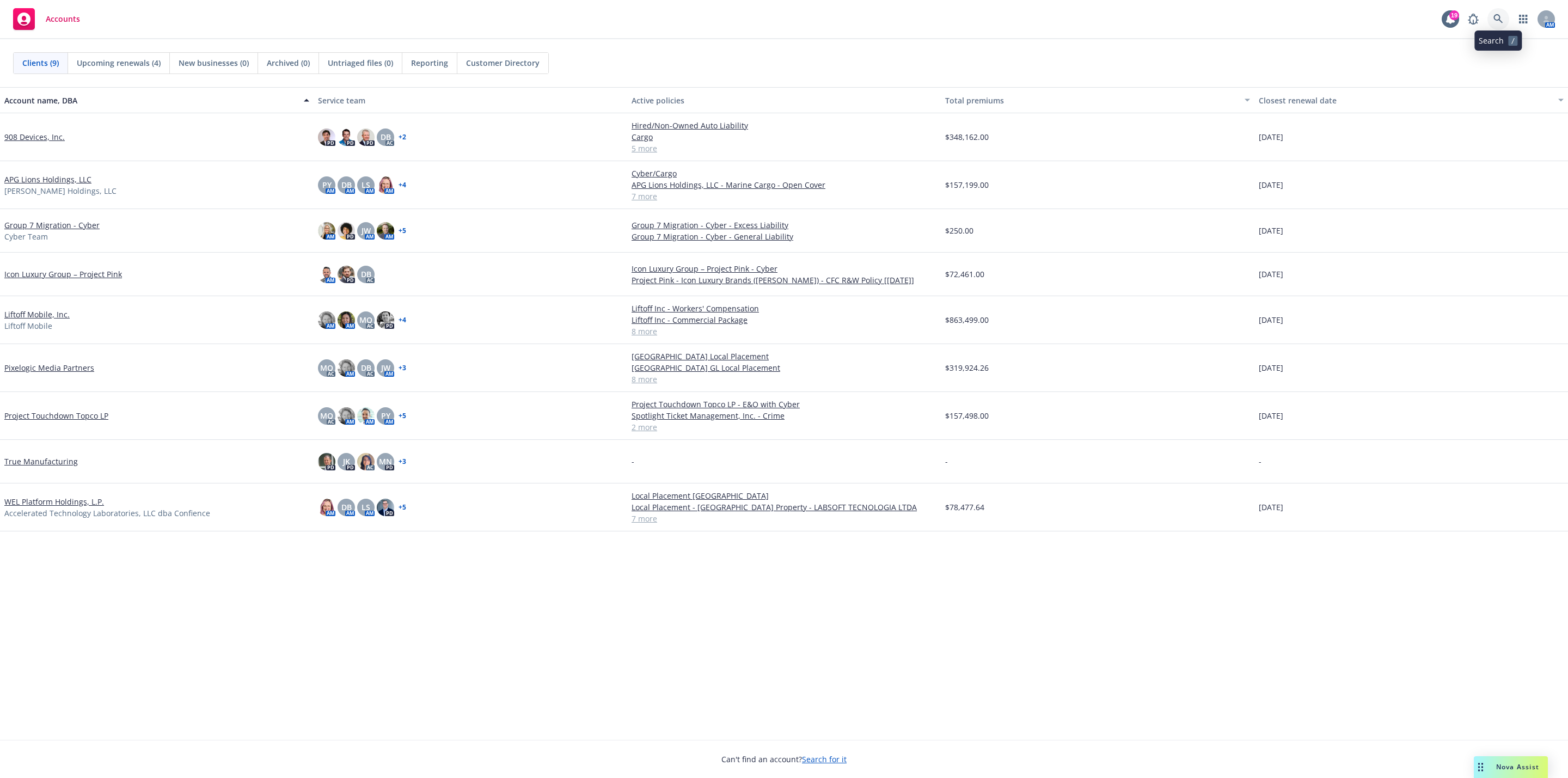
click at [1499, 22] on icon at bounding box center [1498, 19] width 10 height 10
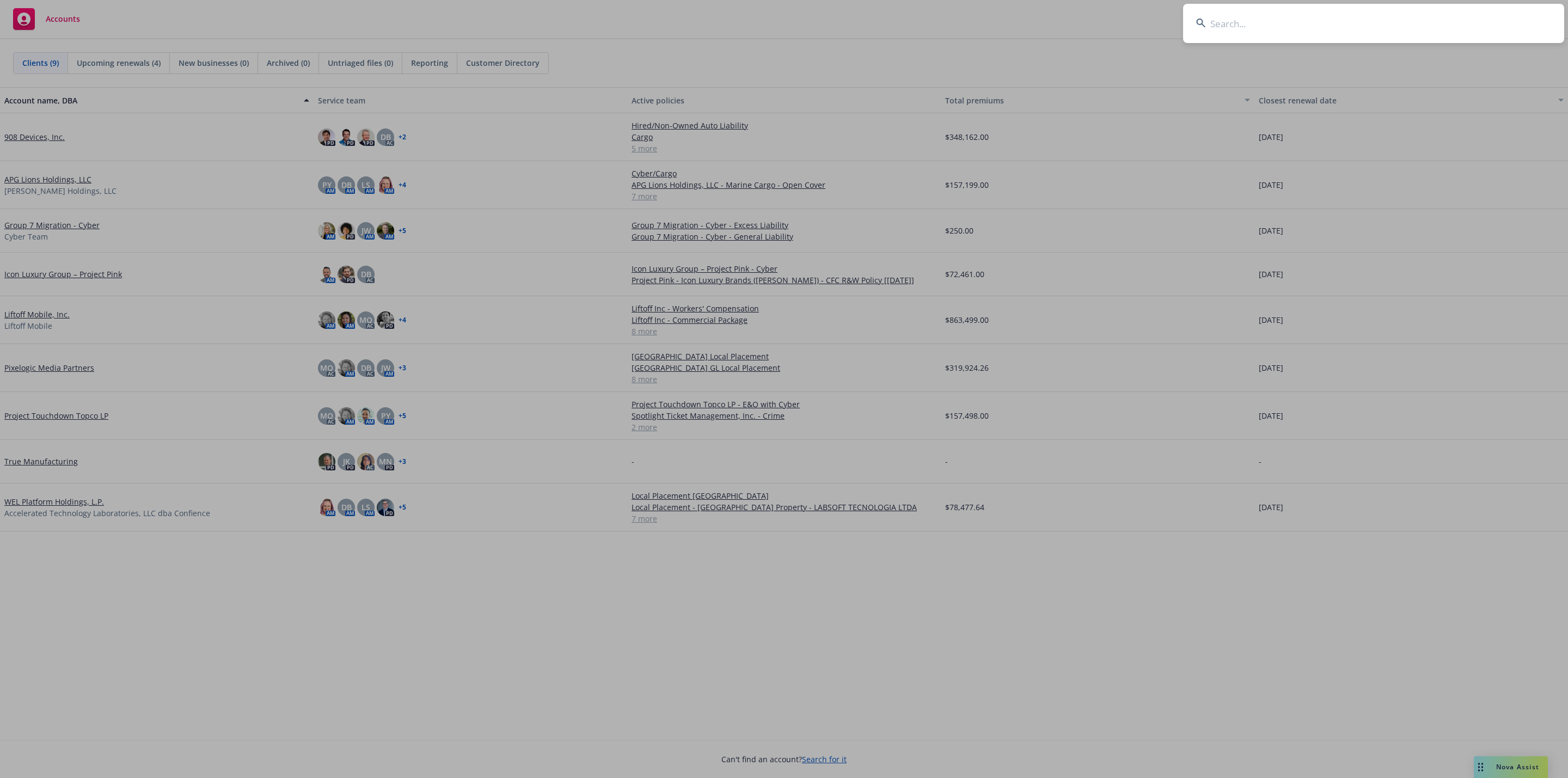
click at [1452, 22] on input at bounding box center [1373, 23] width 381 height 39
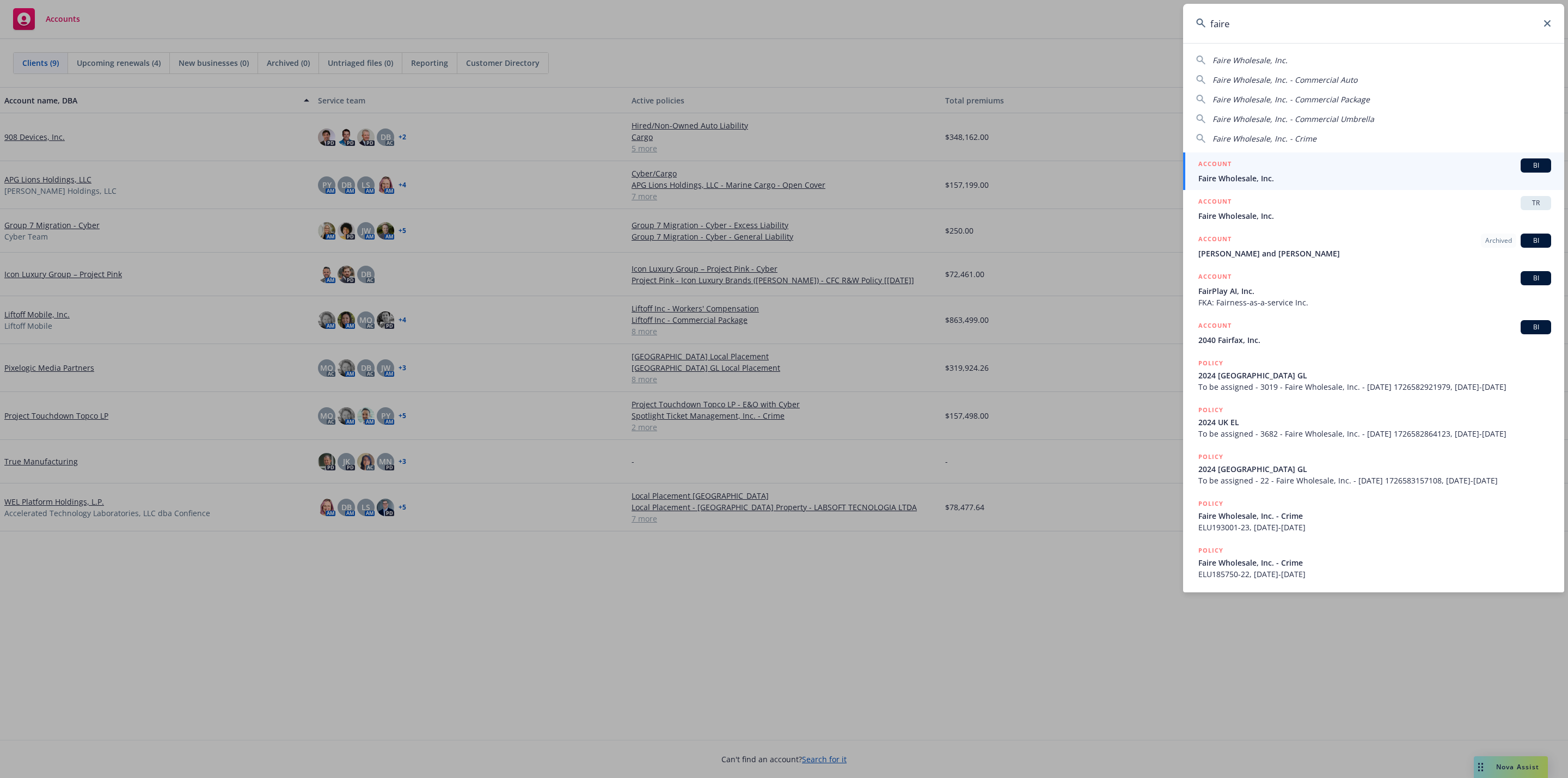
type input "faire"
click at [1351, 167] on div "ACCOUNT BI" at bounding box center [1375, 165] width 353 height 14
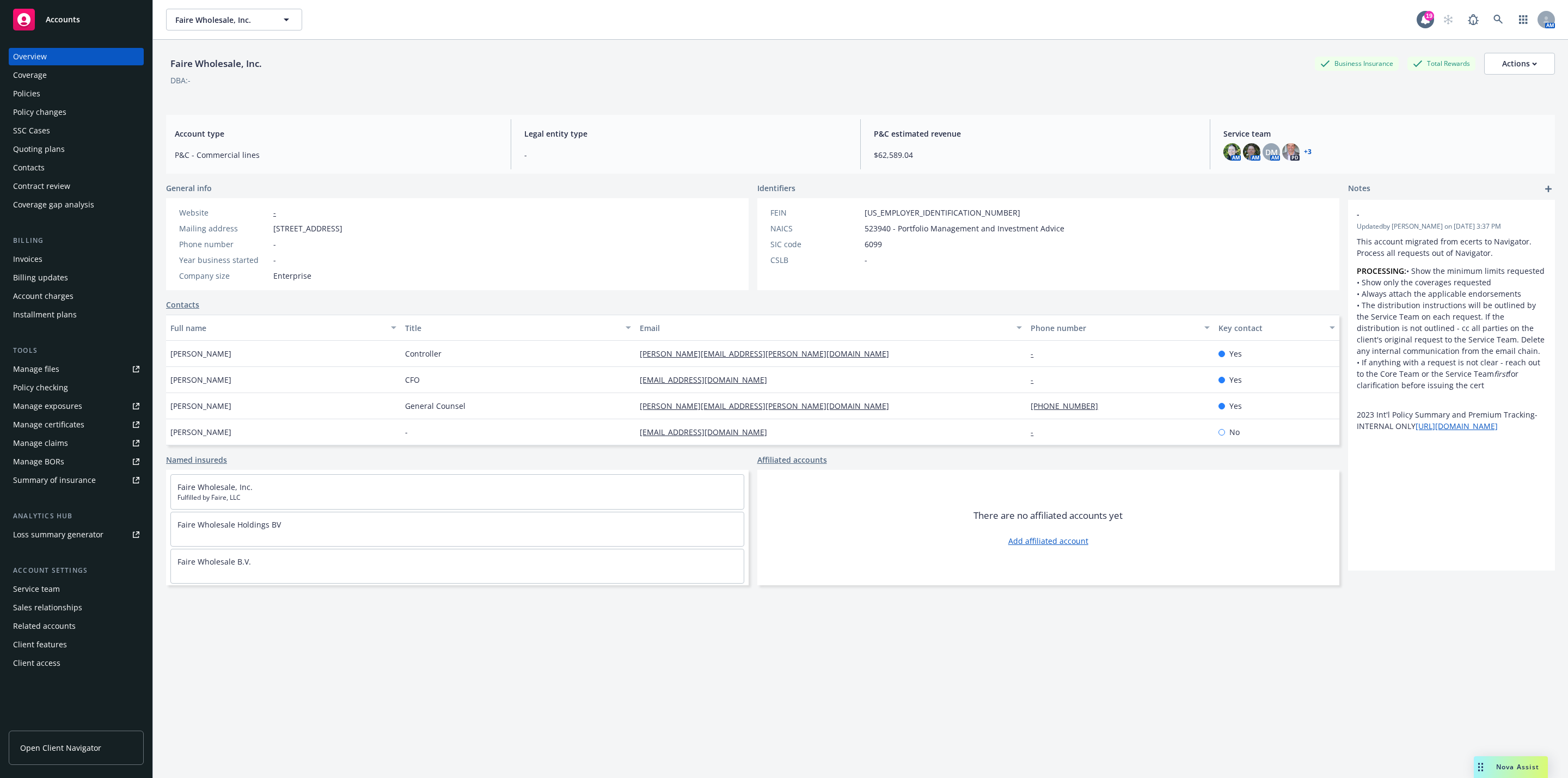
click at [57, 384] on div "Policy checking" at bounding box center [41, 388] width 55 height 17
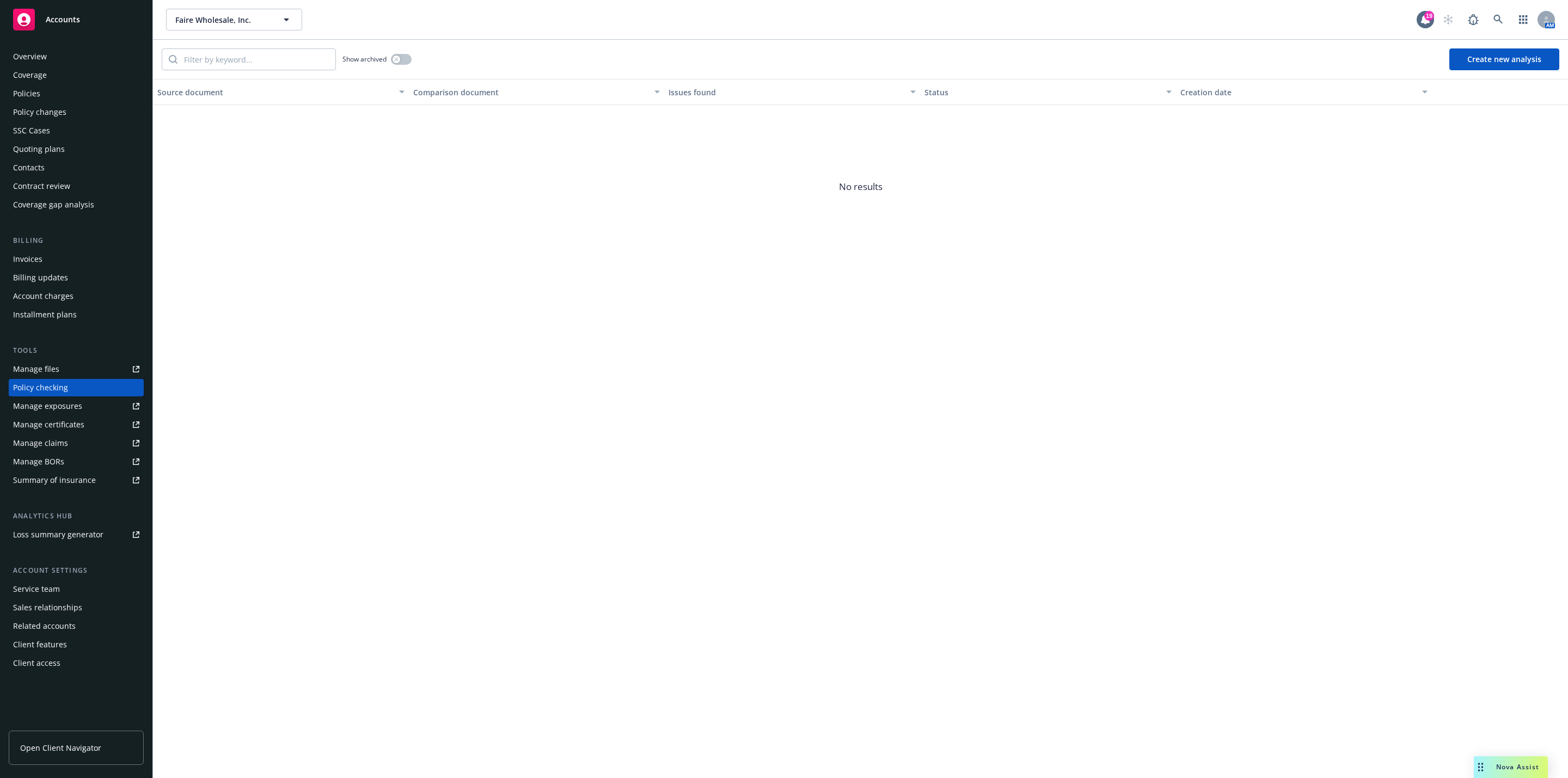
click at [1478, 68] on button "Create new analysis" at bounding box center [1504, 59] width 110 height 22
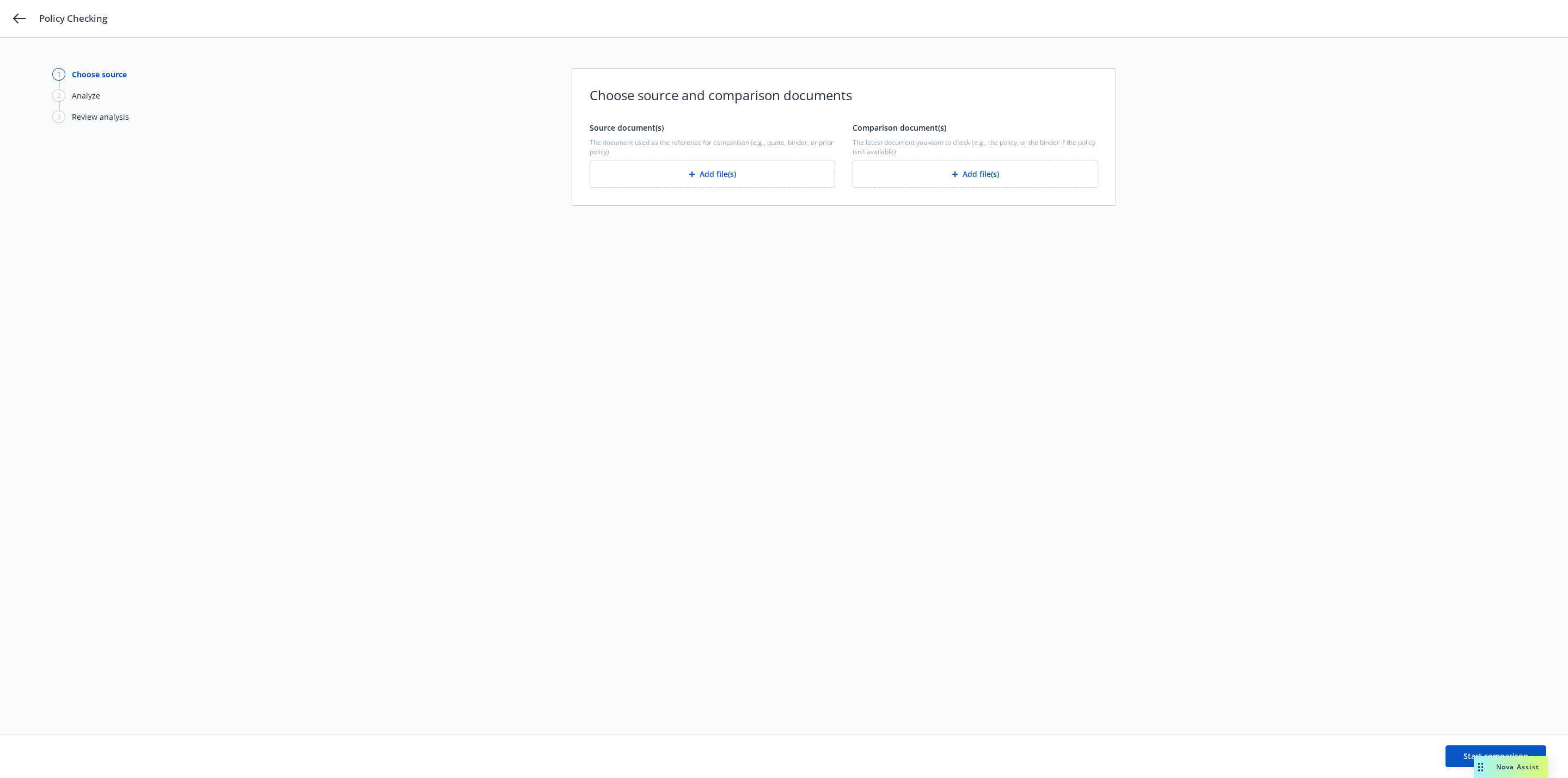
click at [927, 159] on div "The latest document you want to check (e.g., the policy, or the binder if the p…" at bounding box center [974, 162] width 245 height 50
click at [907, 183] on button "Add file(s)" at bounding box center [974, 174] width 245 height 27
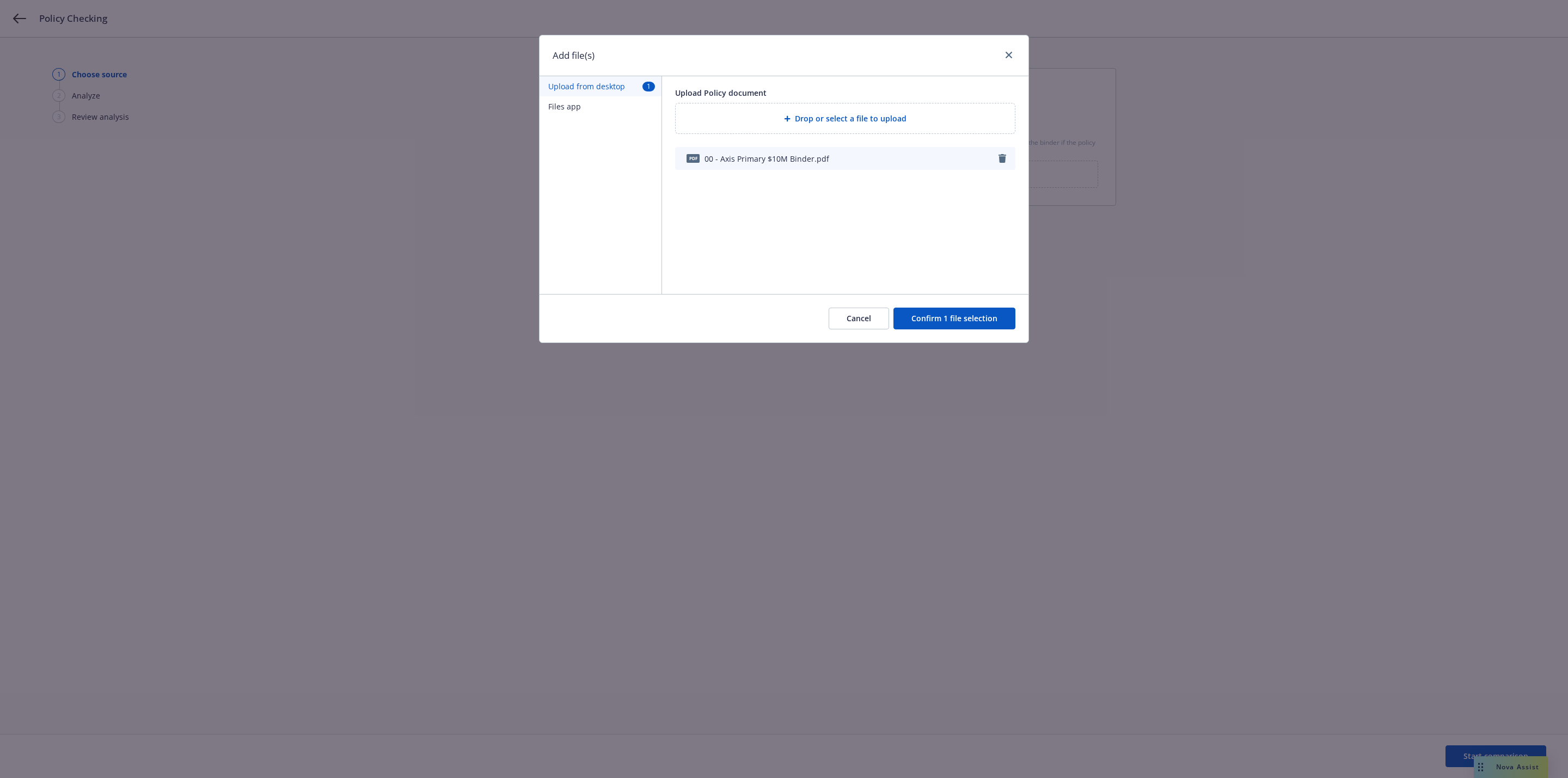
click at [984, 319] on button "Confirm 1 file selection" at bounding box center [954, 319] width 122 height 22
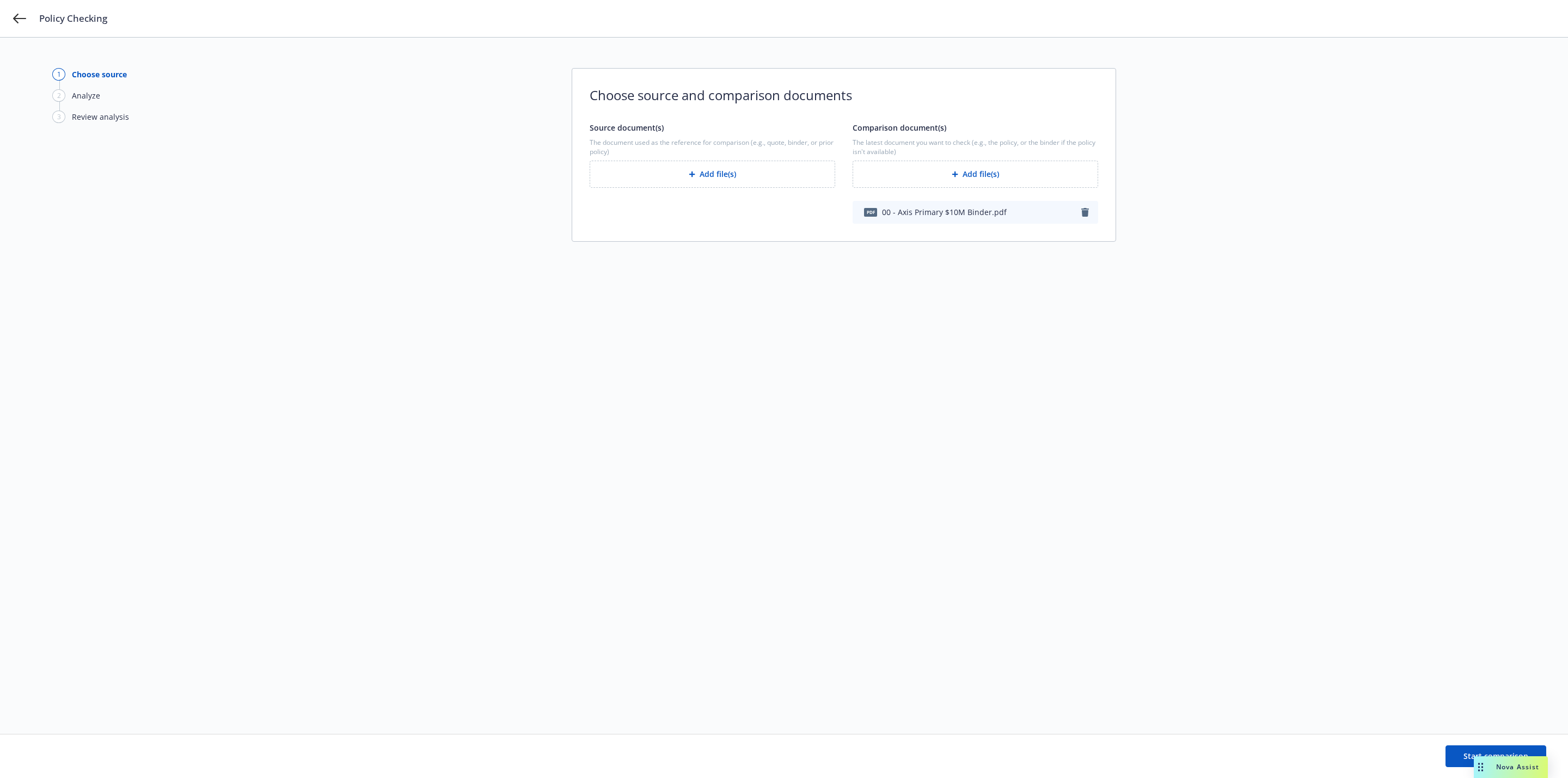
click at [696, 176] on div "button" at bounding box center [694, 174] width 11 height 7
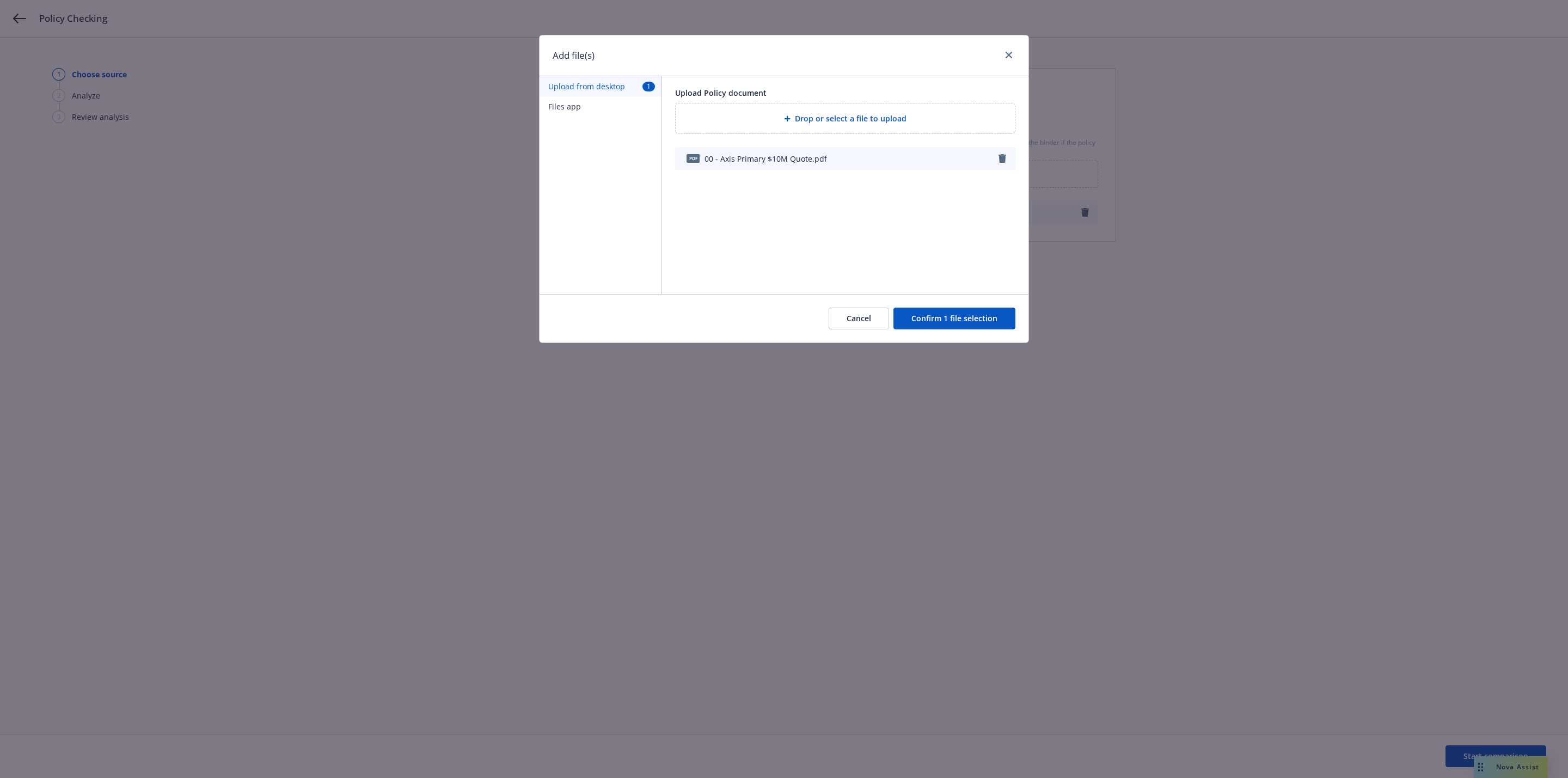
click at [970, 317] on button "Confirm 1 file selection" at bounding box center [954, 319] width 122 height 22
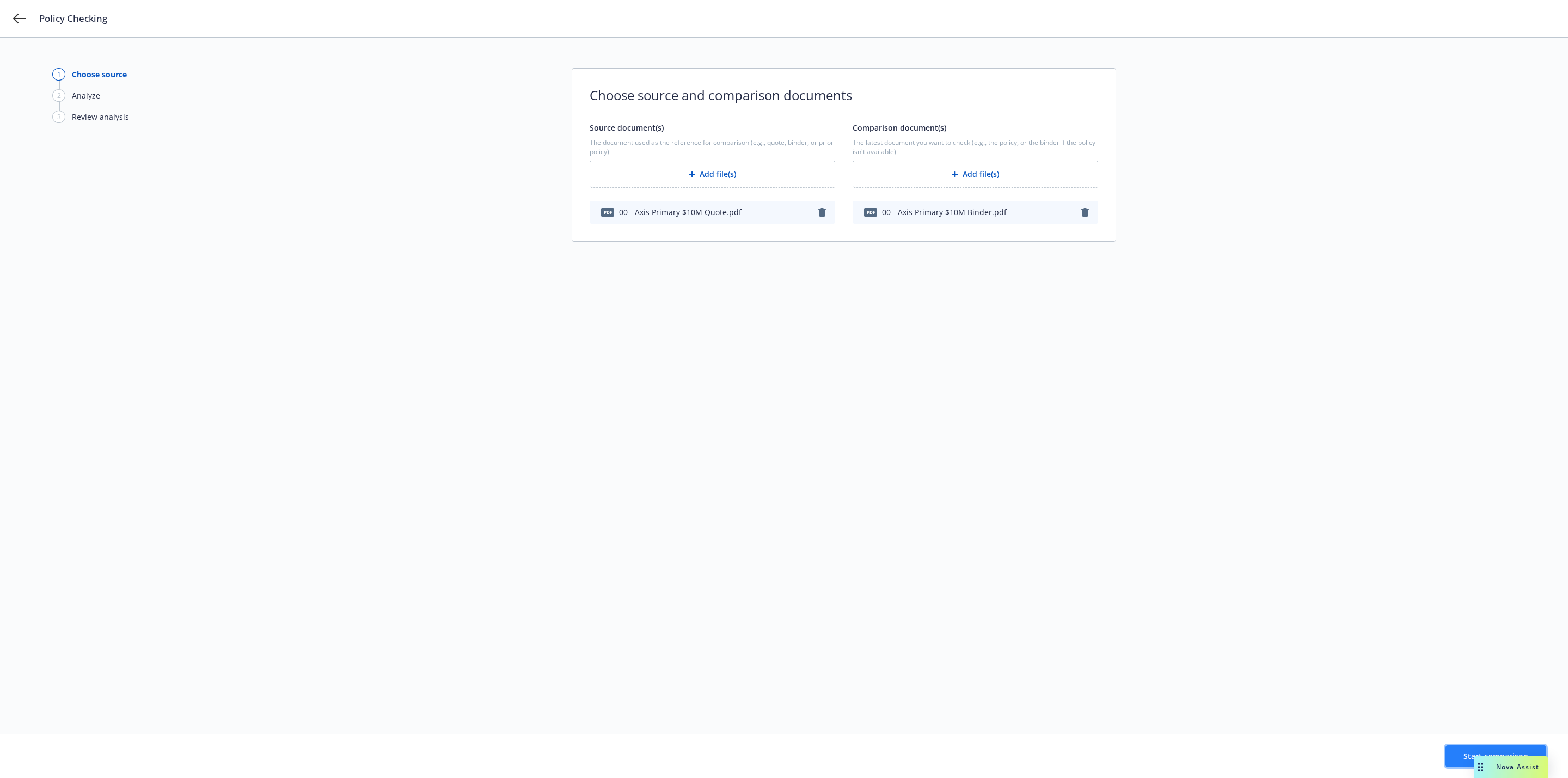
click at [1452, 755] on button "Start comparison" at bounding box center [1496, 756] width 101 height 22
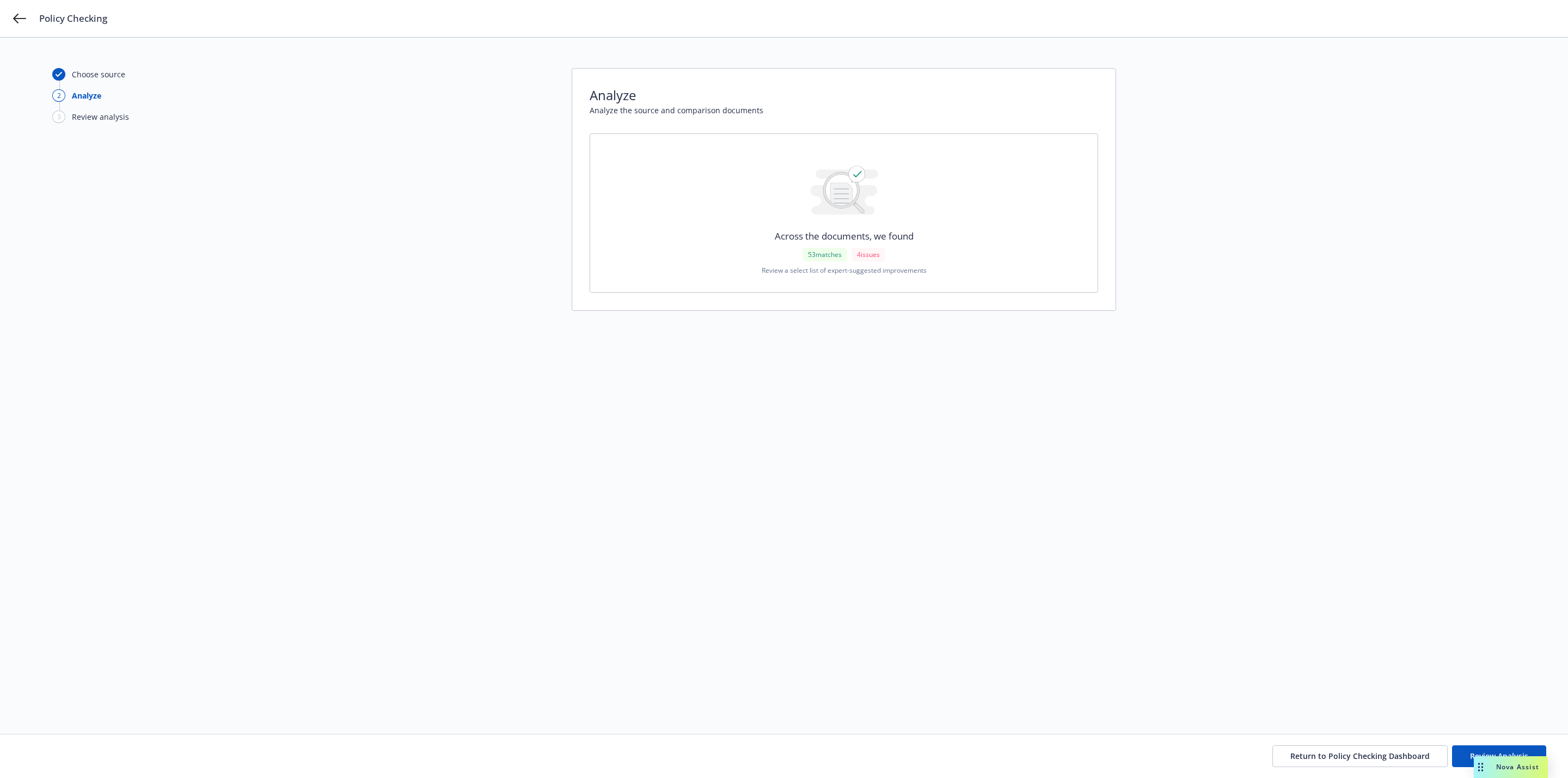
click at [1456, 741] on div "Return to Policy Checking Dashboard Review Analysis" at bounding box center [784, 757] width 1568 height 44
click at [1459, 744] on div "Return to Policy Checking Dashboard Review Analysis" at bounding box center [784, 757] width 1568 height 44
click at [1460, 749] on button "Review Analysis" at bounding box center [1499, 756] width 94 height 22
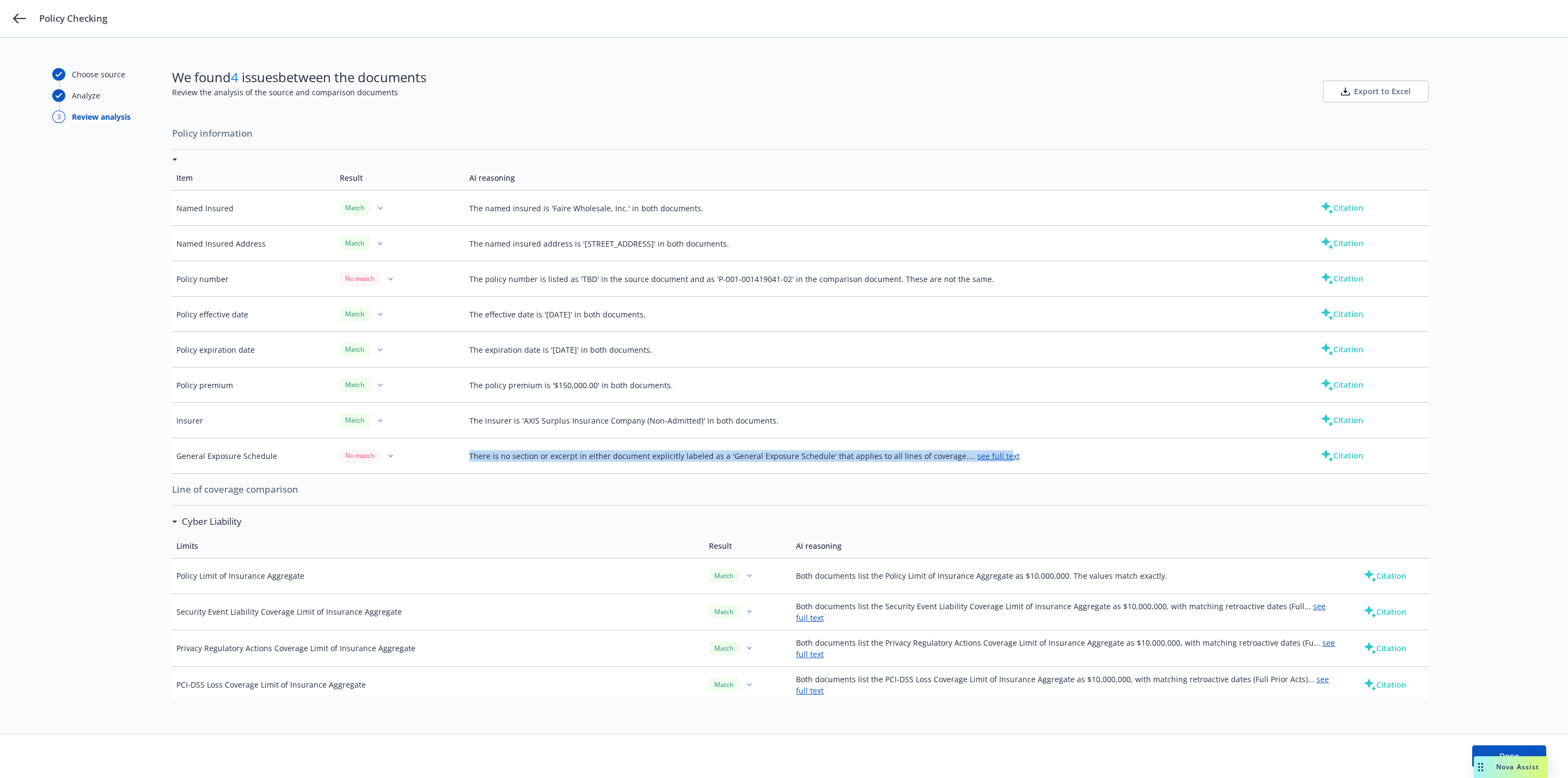
drag, startPoint x: 471, startPoint y: 455, endPoint x: 994, endPoint y: 466, distance: 523.1
click at [994, 466] on td "There is no section or excerpt in either document explicitly labeled as a 'Gene…" at bounding box center [881, 455] width 834 height 35
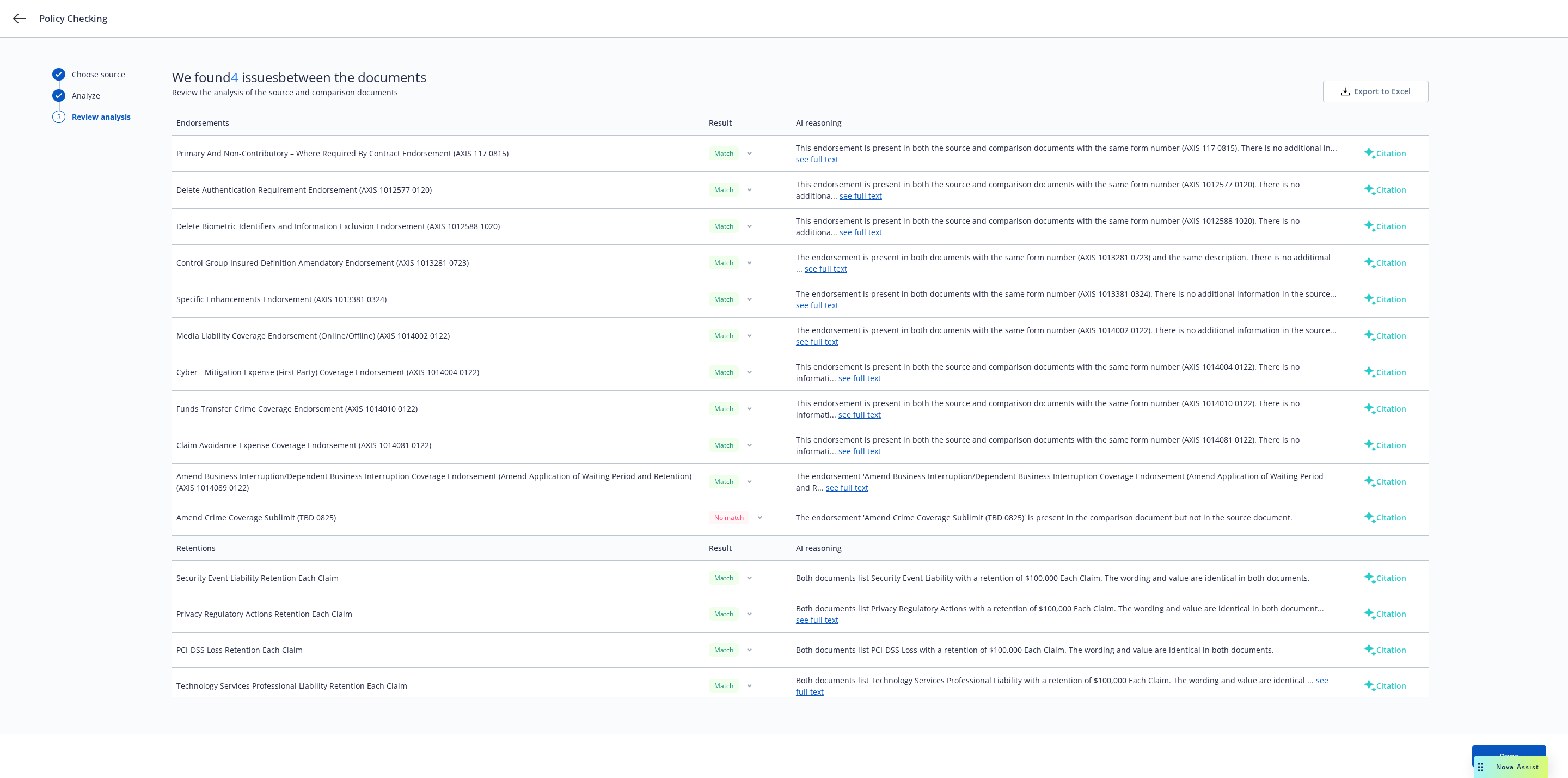
scroll to position [1226, 0]
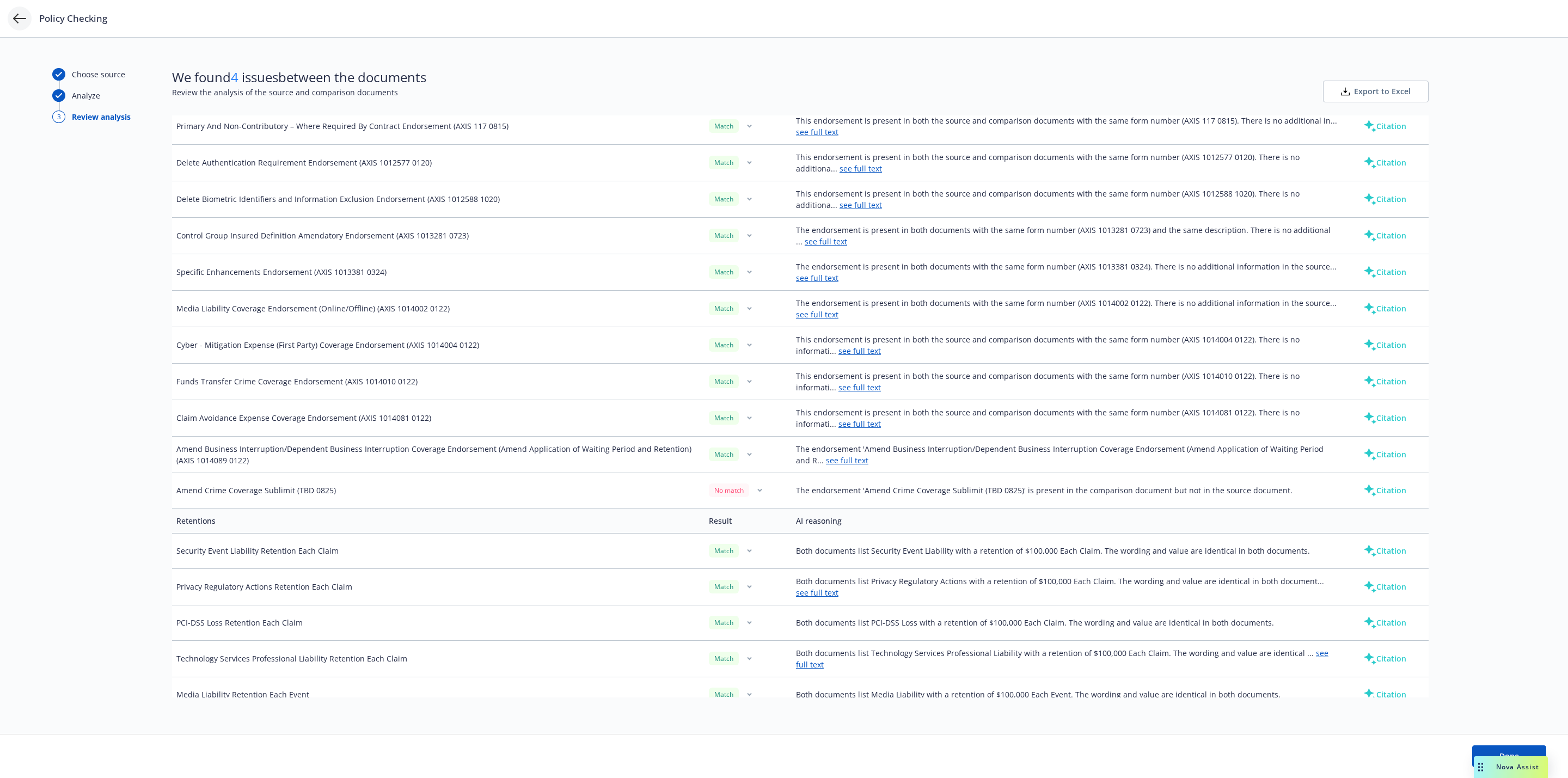
click at [23, 20] on div "Policy Checking" at bounding box center [784, 19] width 1568 height 37
click at [19, 19] on icon at bounding box center [20, 19] width 13 height 13
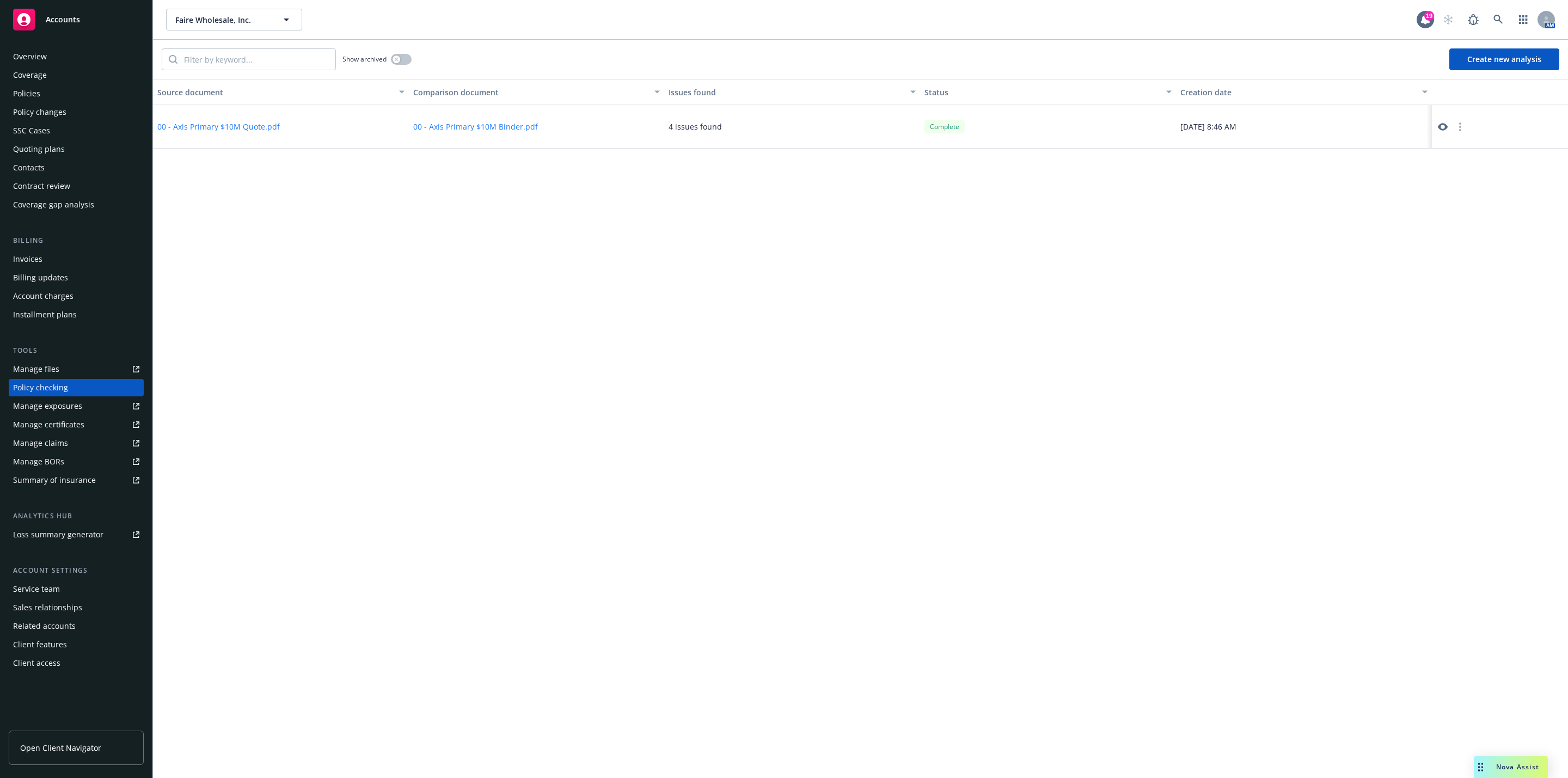
click at [1511, 62] on button "Create new analysis" at bounding box center [1504, 59] width 110 height 22
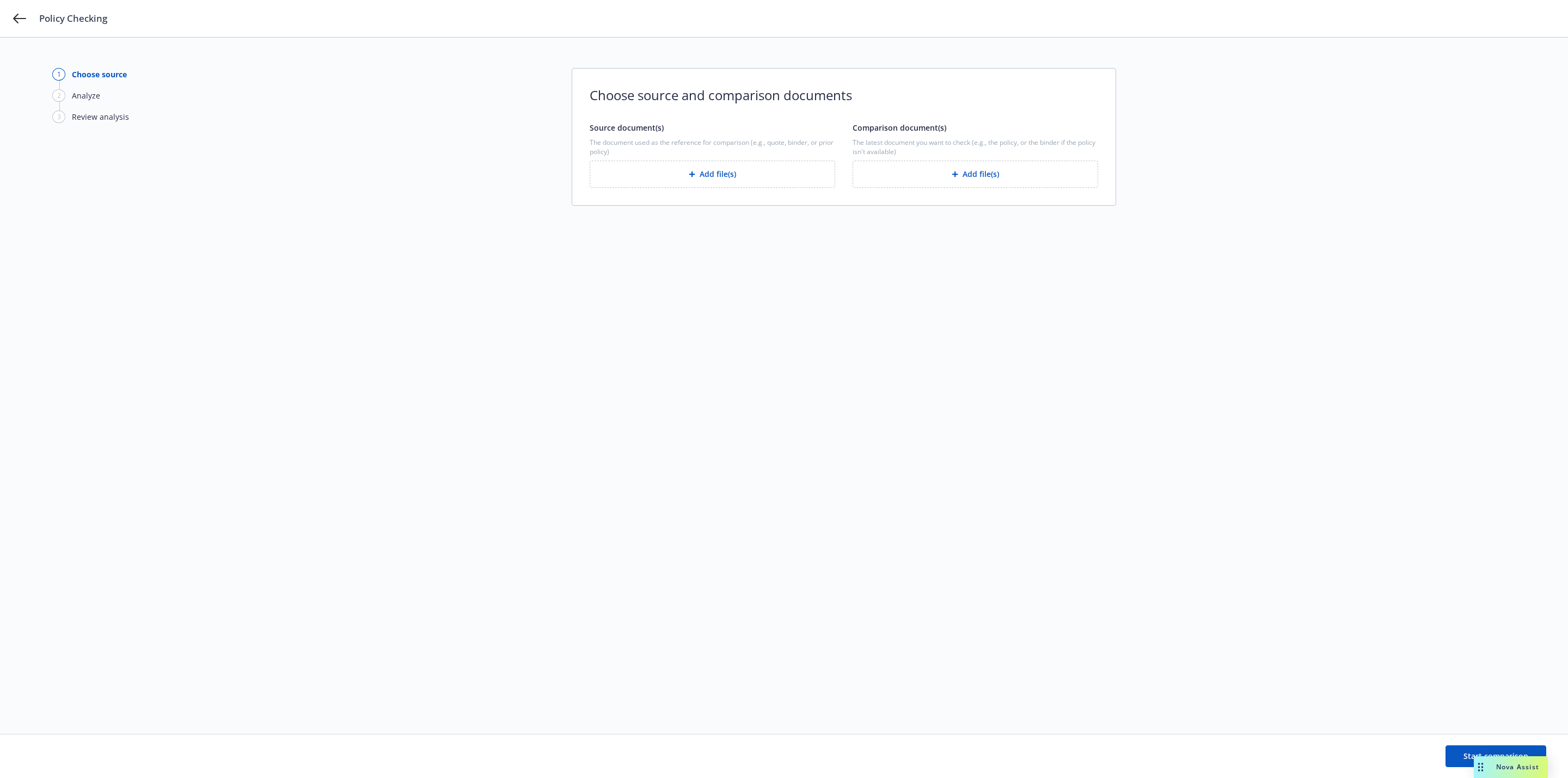
click at [712, 184] on button "Add file(s)" at bounding box center [712, 174] width 245 height 27
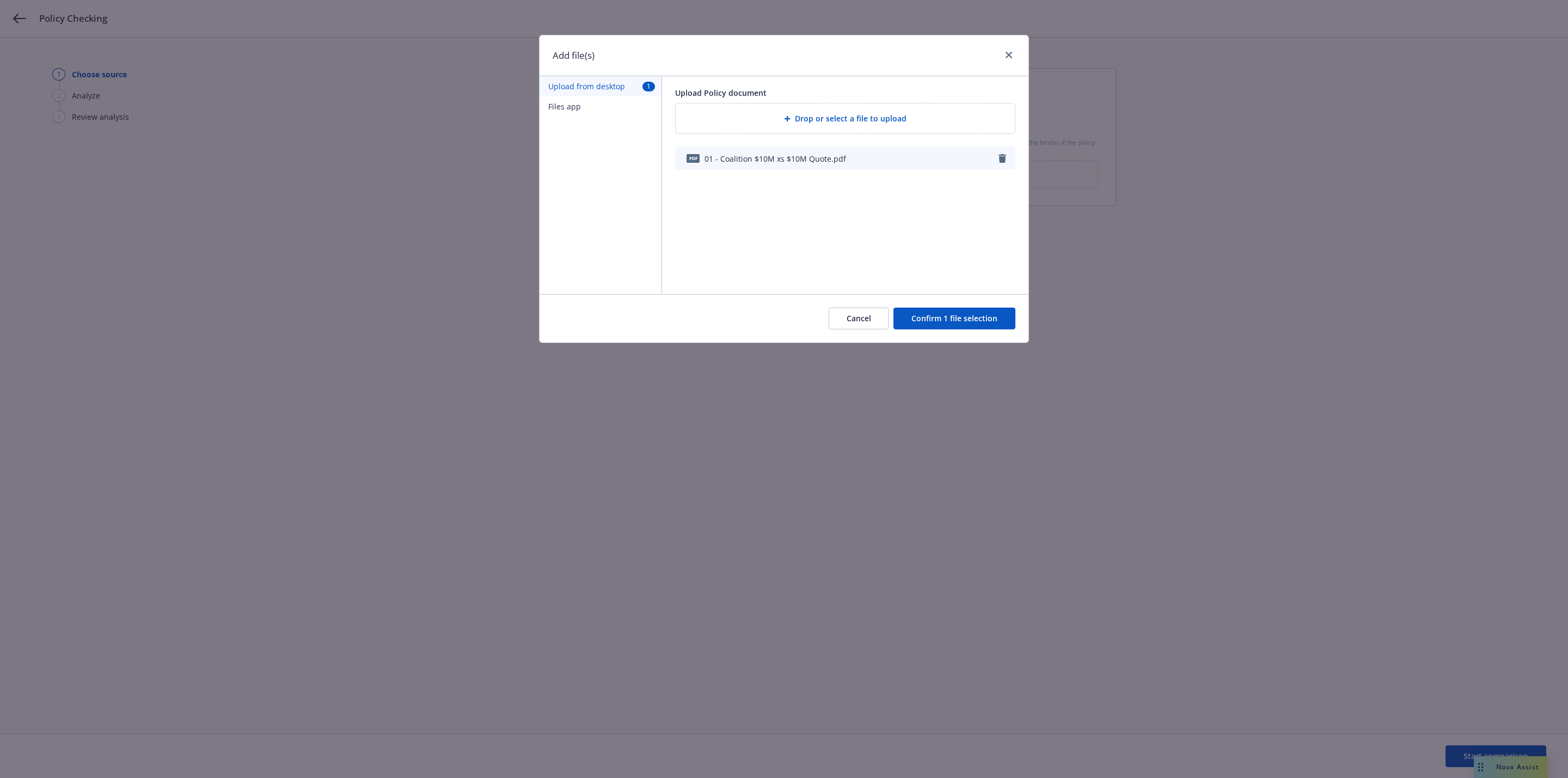
click at [960, 321] on button "Confirm 1 file selection" at bounding box center [954, 319] width 122 height 22
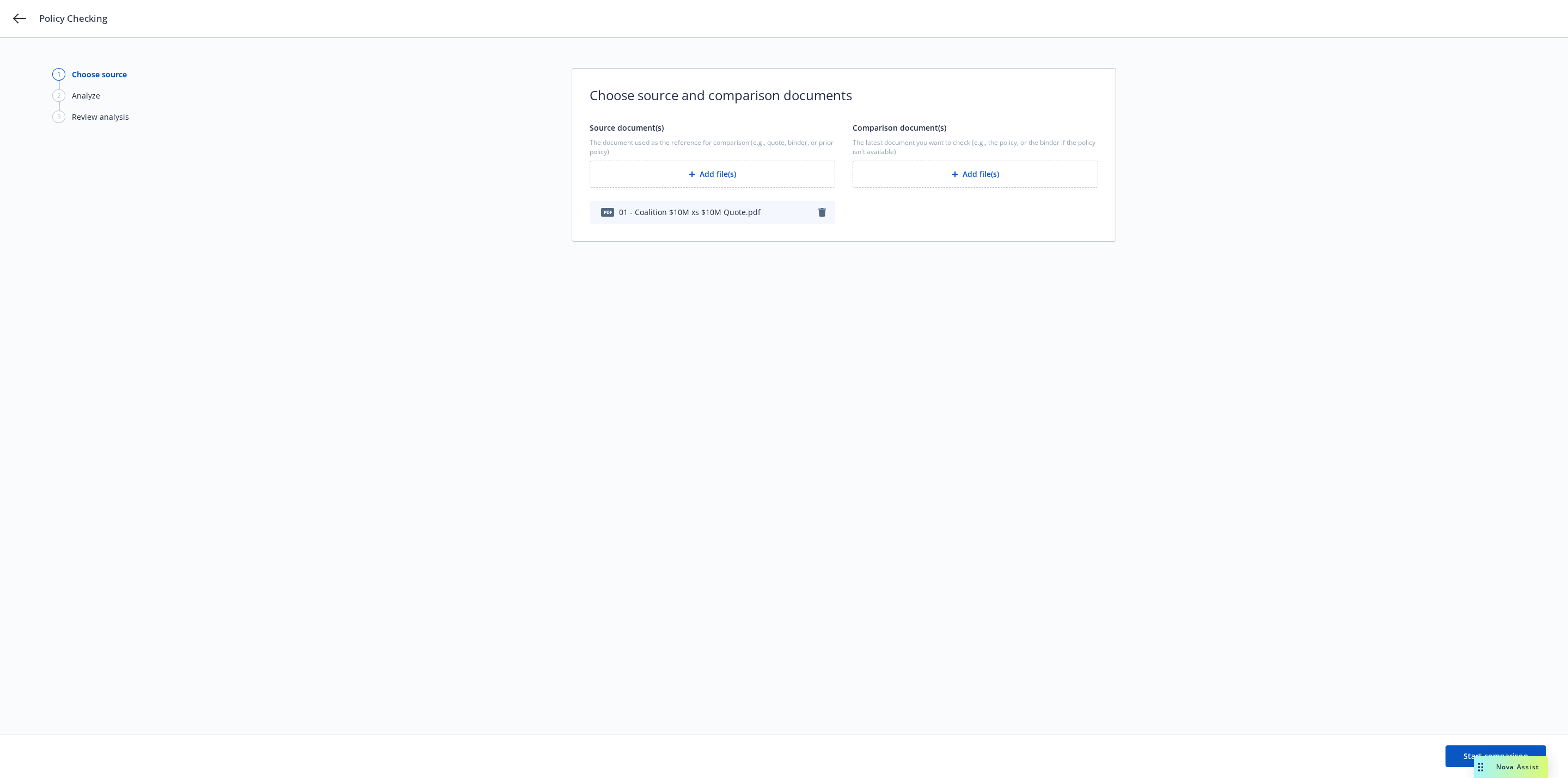
drag, startPoint x: 1000, startPoint y: 169, endPoint x: 994, endPoint y: 169, distance: 6.0
click at [994, 169] on button "Add file(s)" at bounding box center [974, 174] width 245 height 27
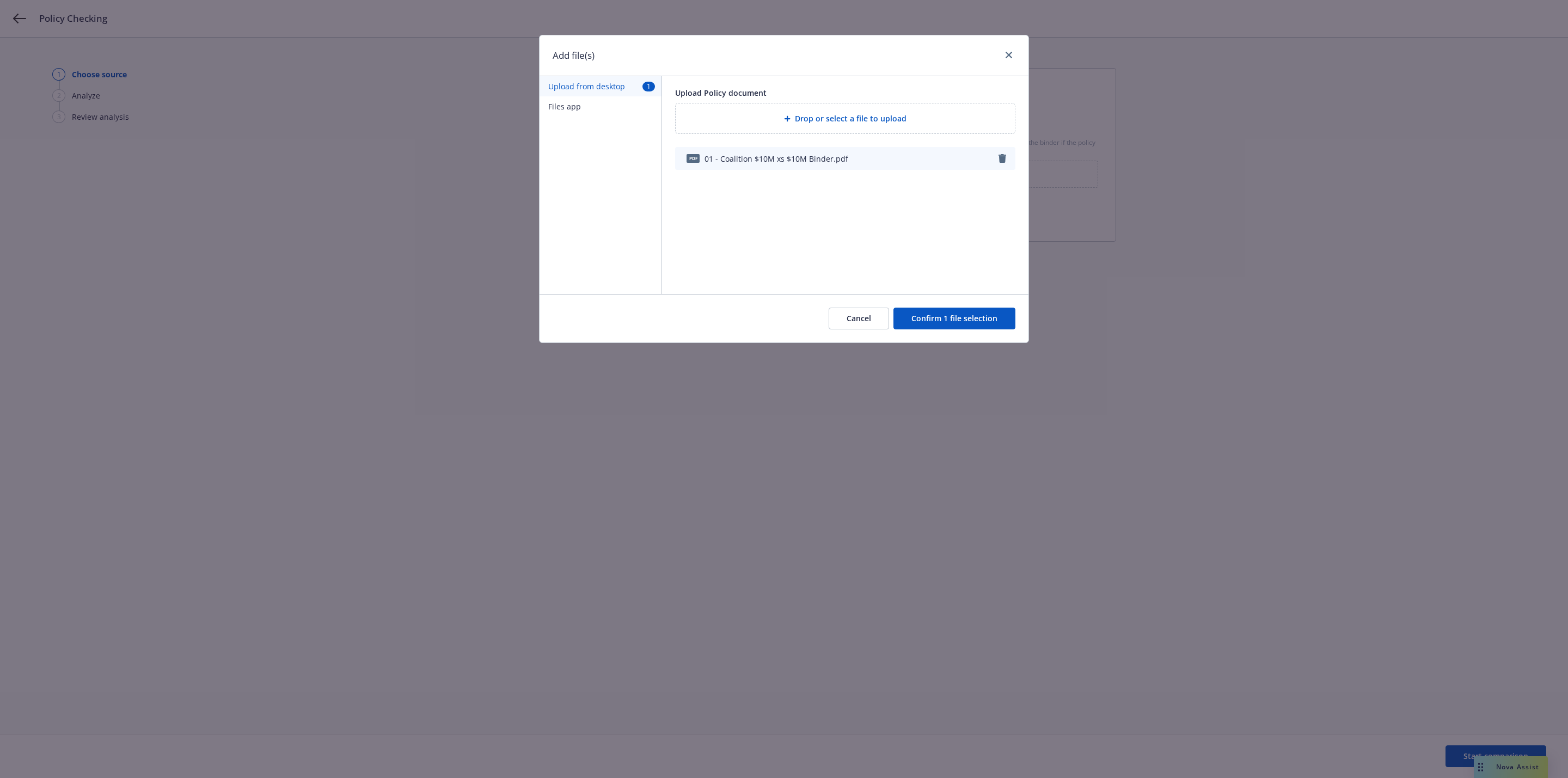
click at [946, 316] on button "Confirm 1 file selection" at bounding box center [954, 319] width 122 height 22
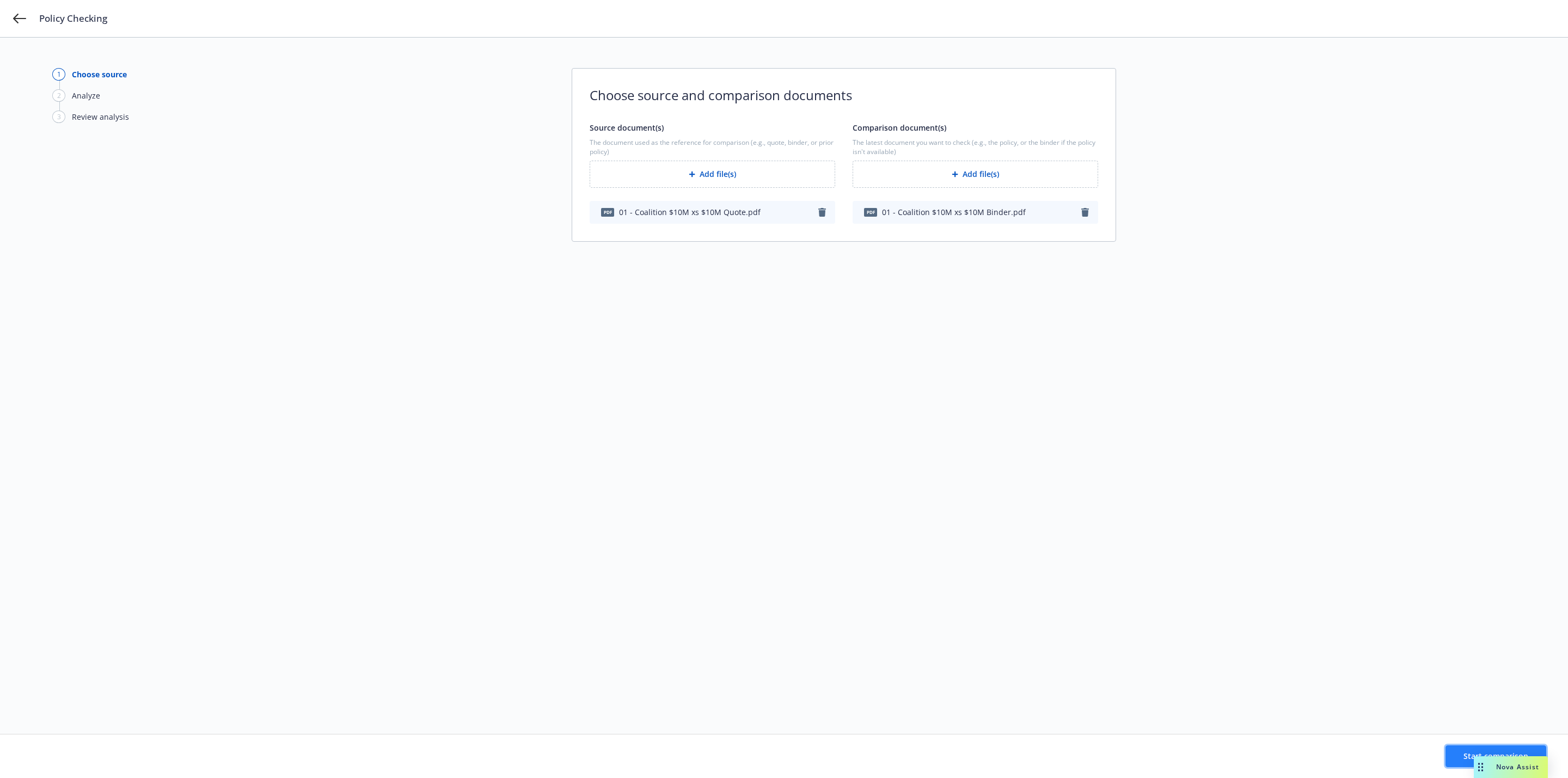
click at [1454, 757] on button "Start comparison" at bounding box center [1496, 756] width 101 height 22
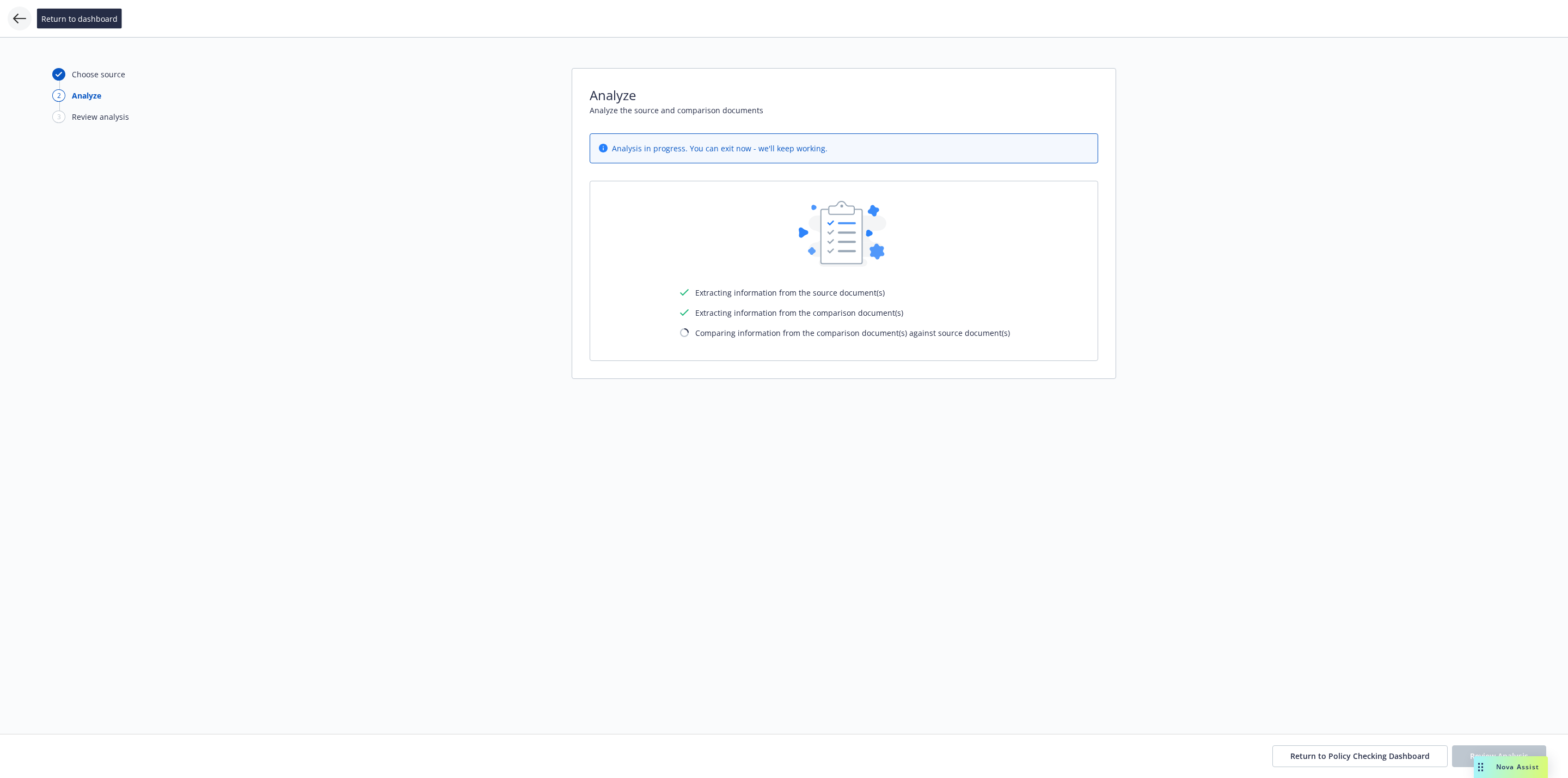
click at [13, 22] on icon at bounding box center [20, 19] width 13 height 13
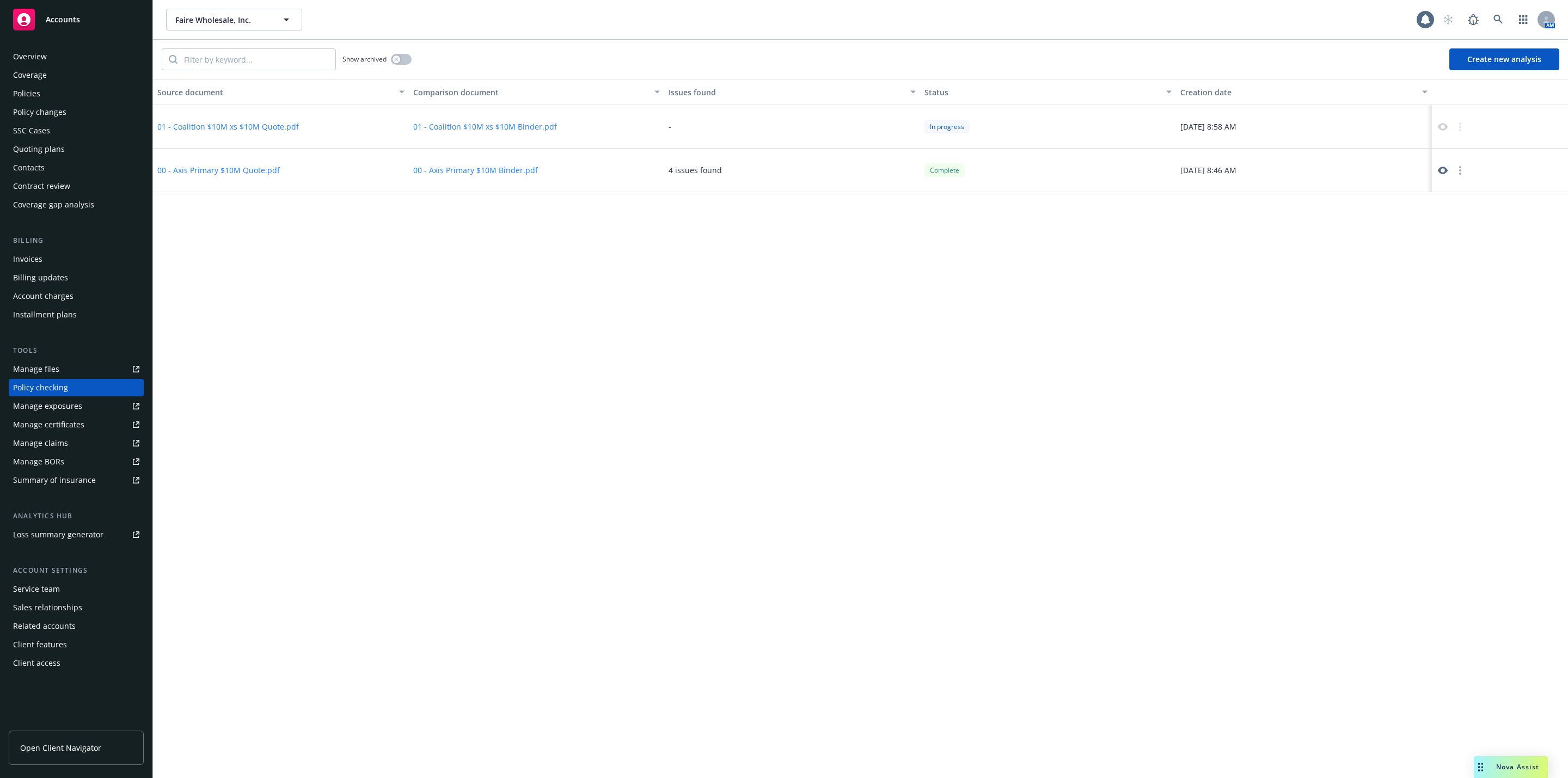
click at [33, 94] on div "Policies" at bounding box center [27, 94] width 27 height 17
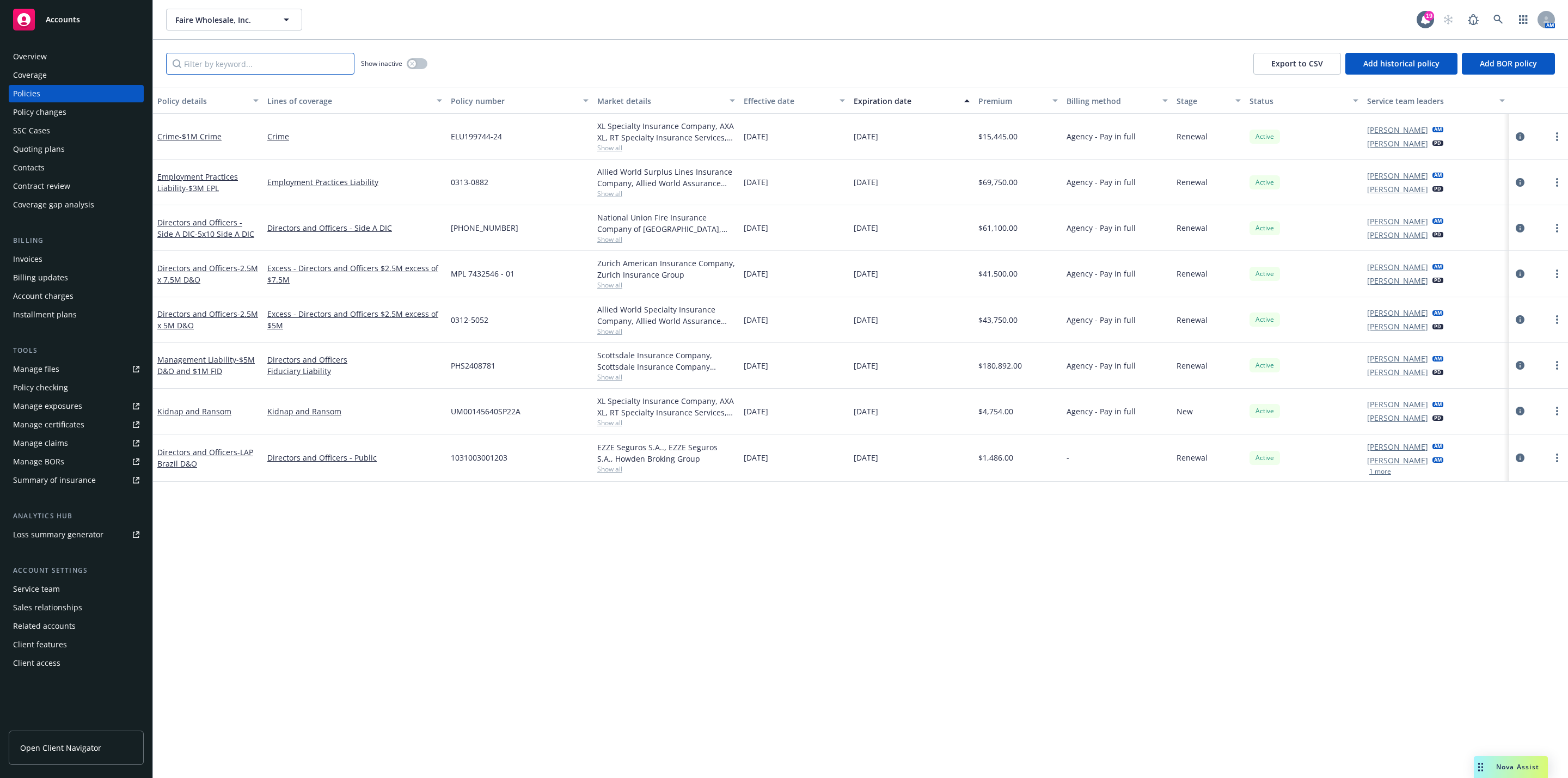
drag, startPoint x: 224, startPoint y: 67, endPoint x: 232, endPoint y: 63, distance: 8.9
click at [224, 67] on input "Filter by keyword..." at bounding box center [260, 63] width 188 height 22
type input "cyber"
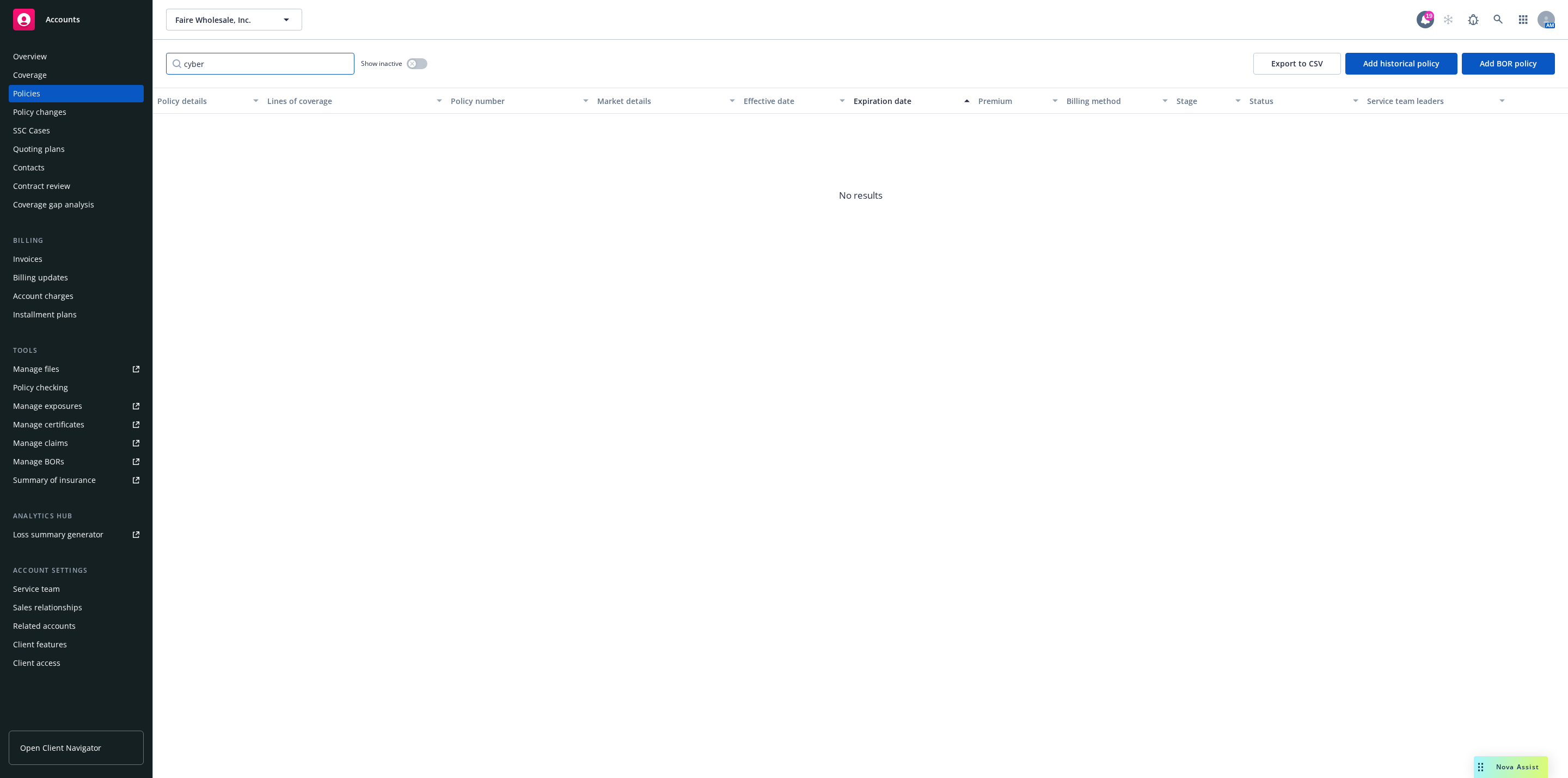
click at [343, 65] on input "cyber" at bounding box center [260, 63] width 188 height 22
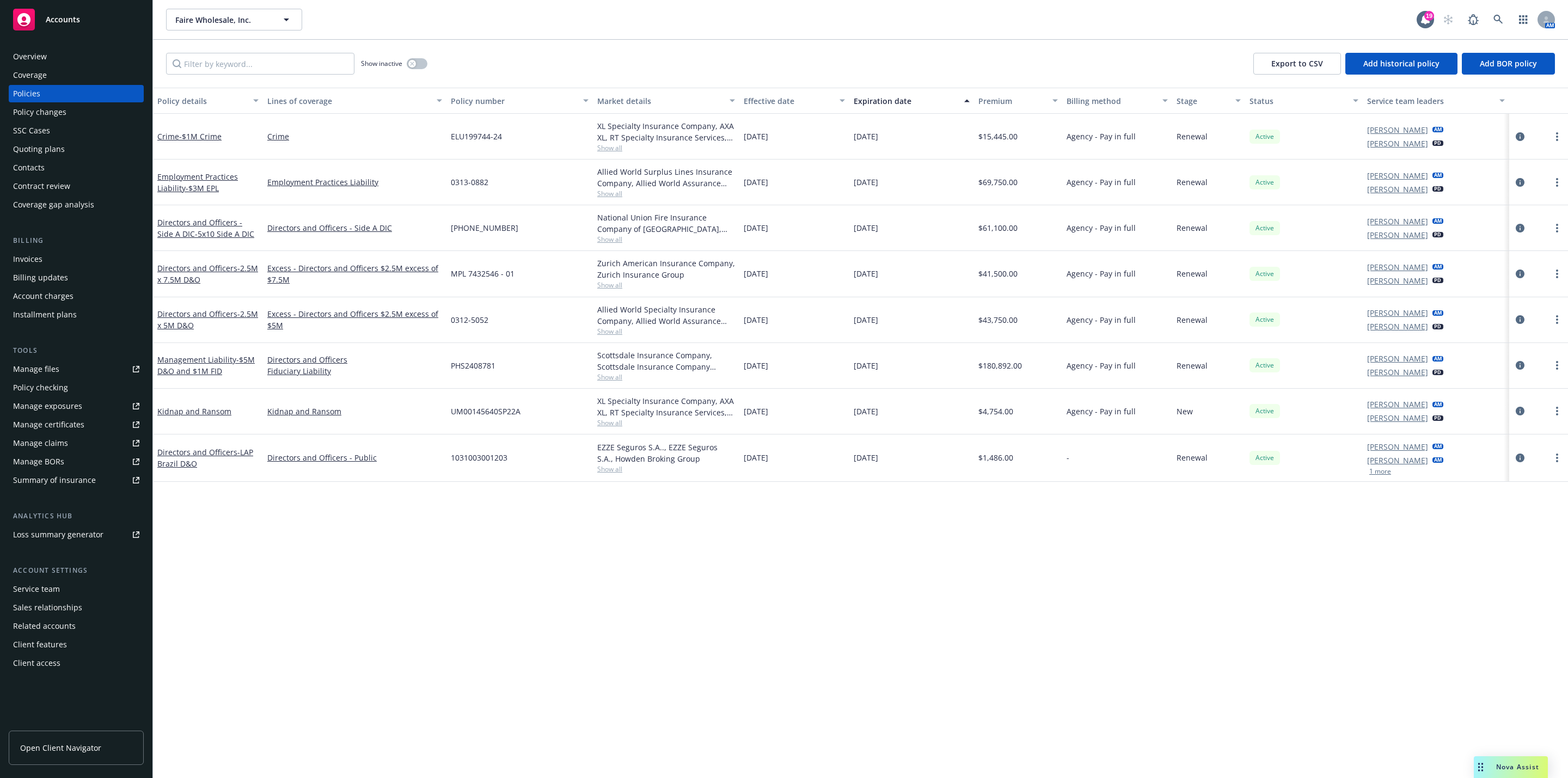
click at [368, 561] on div "Policy details Lines of coverage Policy number Market details Effective date Ex…" at bounding box center [860, 433] width 1414 height 690
click at [379, 590] on div "Policy details Lines of coverage Policy number Market details Effective date Ex…" at bounding box center [860, 433] width 1414 height 690
click at [356, 628] on div "Policy details Lines of coverage Policy number Market details Effective date Ex…" at bounding box center [860, 433] width 1414 height 690
drag, startPoint x: 356, startPoint y: 628, endPoint x: 350, endPoint y: 626, distance: 6.3
click at [356, 626] on div "Policy details Lines of coverage Policy number Market details Effective date Ex…" at bounding box center [860, 433] width 1414 height 690
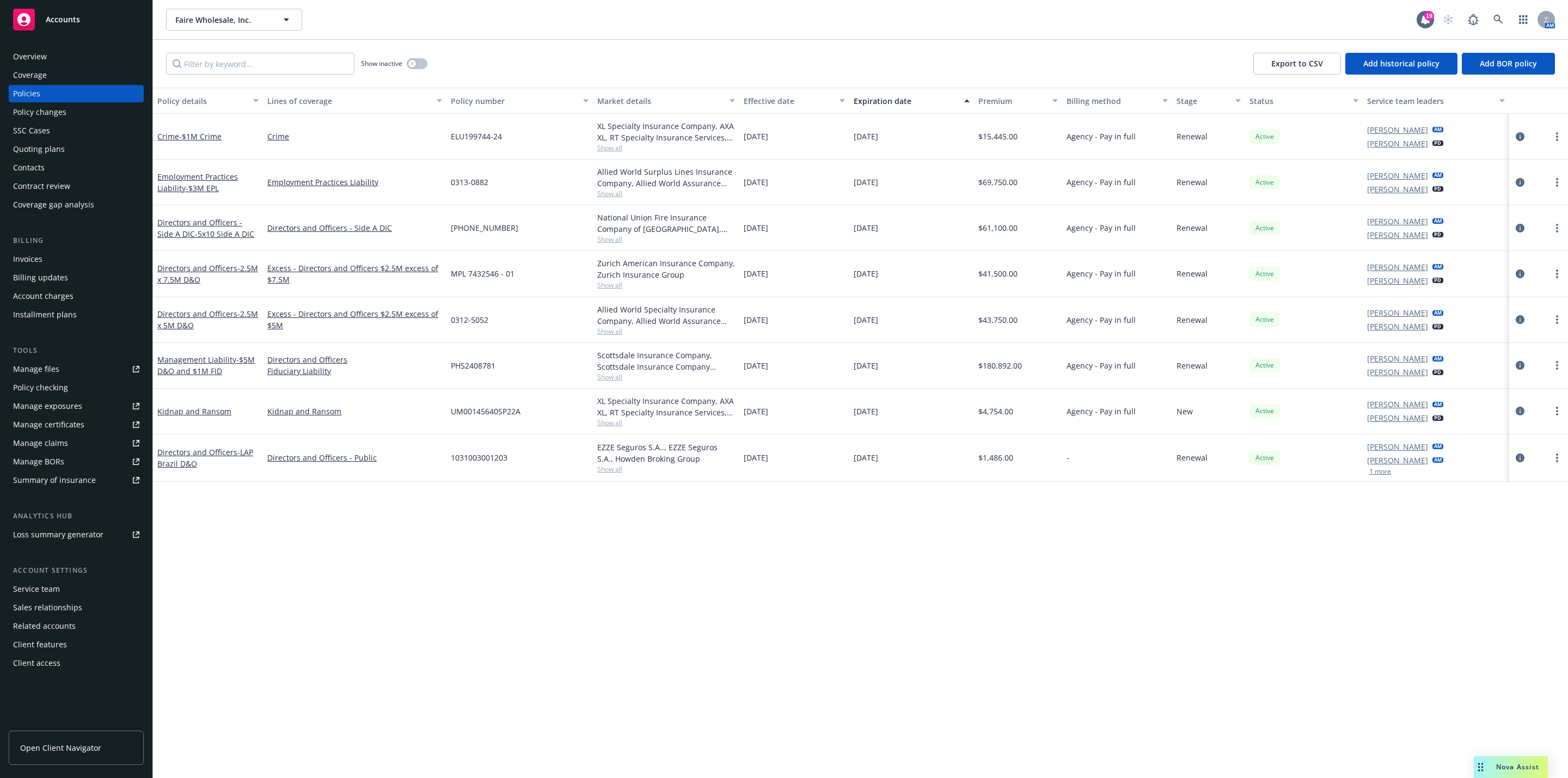
click at [304, 608] on div "Policy details Lines of coverage Policy number Market details Effective date Ex…" at bounding box center [860, 433] width 1414 height 690
click at [28, 143] on div "Quoting plans" at bounding box center [39, 149] width 52 height 17
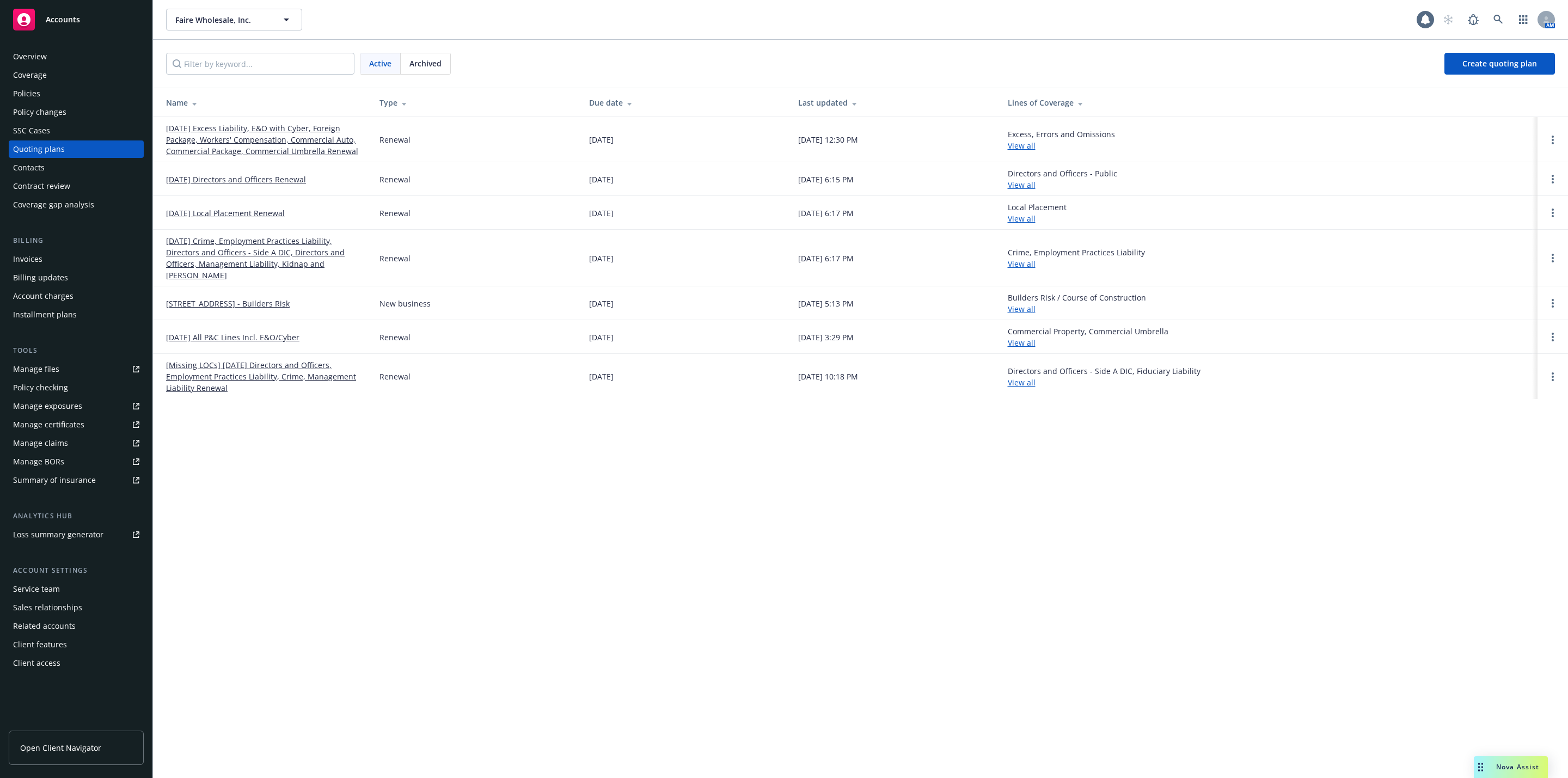
click at [240, 124] on link "[DATE] Excess Liability, E&O with Cyber, Foreign Package, Workers' Compensation…" at bounding box center [264, 140] width 196 height 35
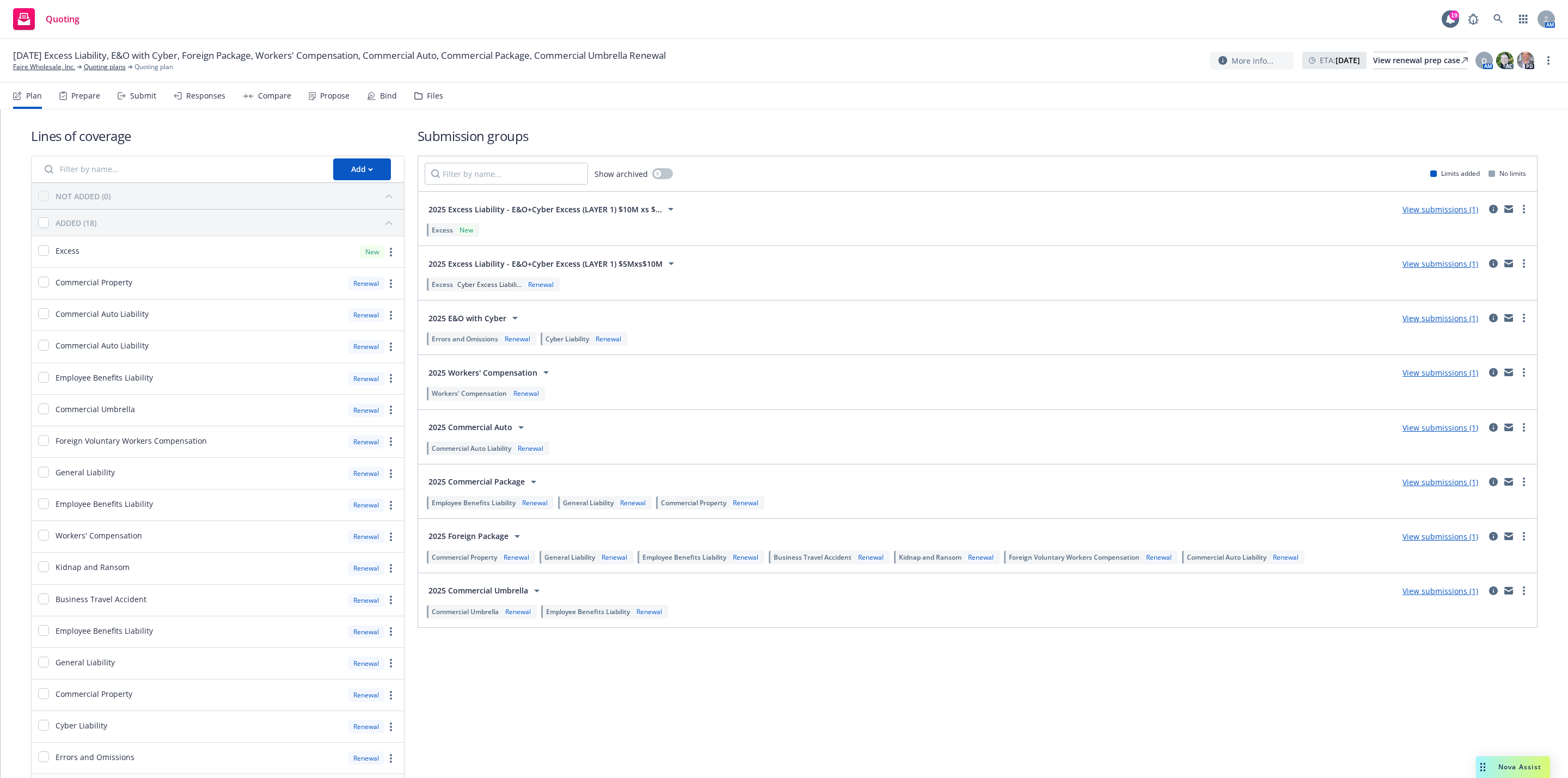
click at [1420, 324] on div "View submissions (1)" at bounding box center [1440, 318] width 88 height 13
click at [1426, 319] on link "View submissions (1)" at bounding box center [1440, 319] width 76 height 11
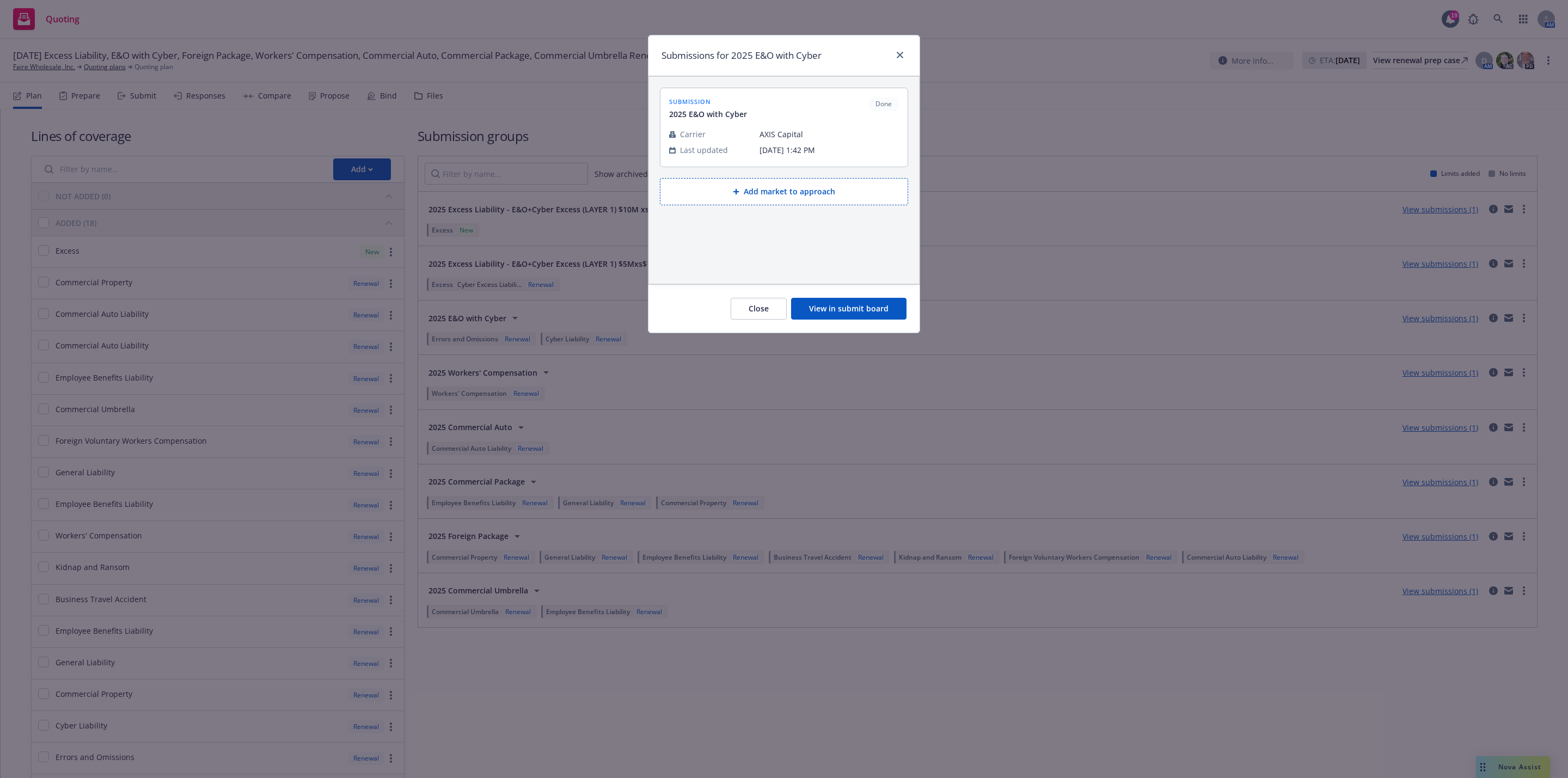
click at [808, 304] on button "View in submit board" at bounding box center [849, 309] width 116 height 22
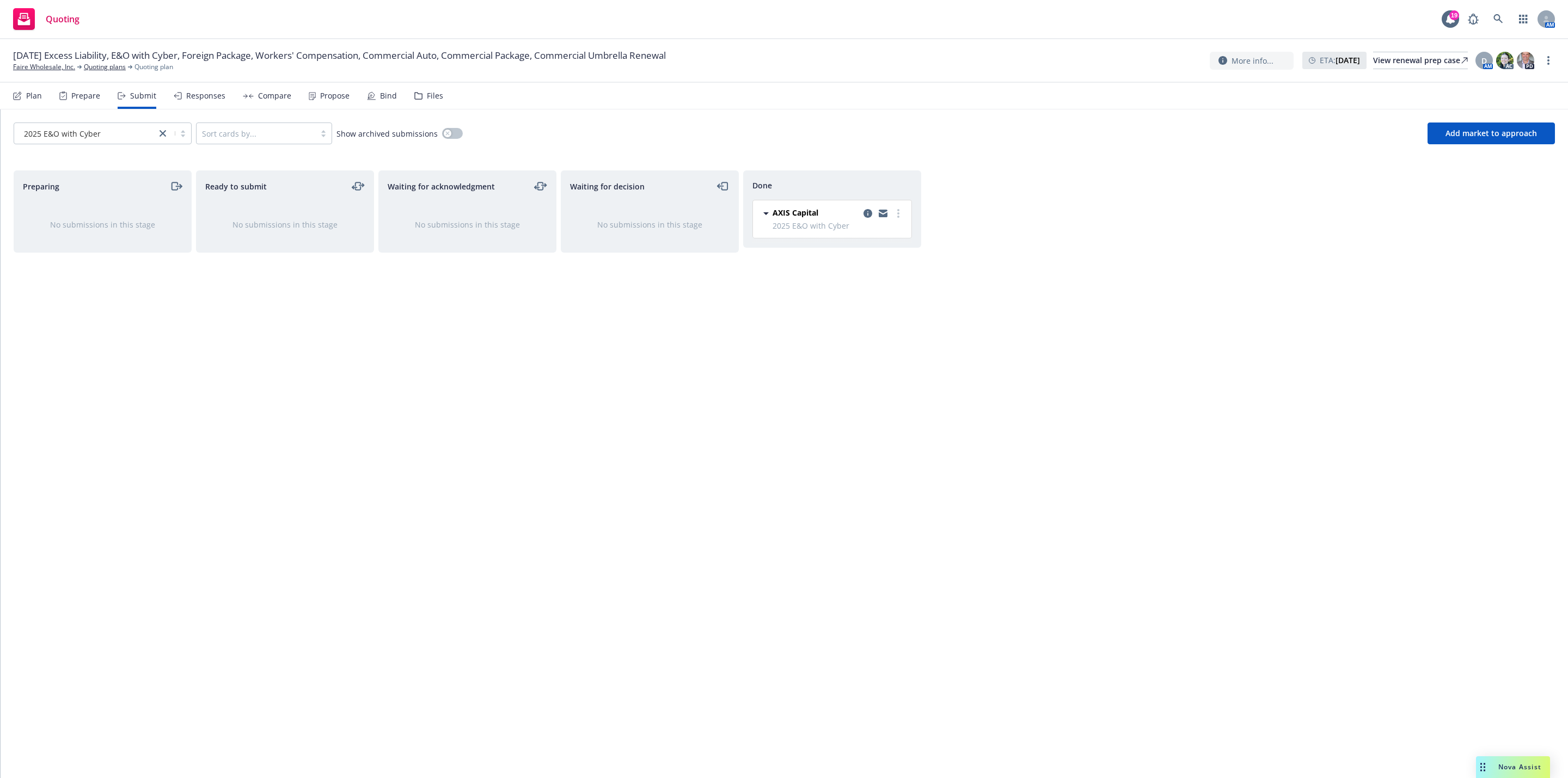
click at [772, 316] on div "Done AXIS Capital 2025 E&O with Cyber Thursday, September 4, 2025 at 1:42 PM" at bounding box center [832, 463] width 178 height 585
click at [1493, 15] on icon at bounding box center [1498, 19] width 10 height 10
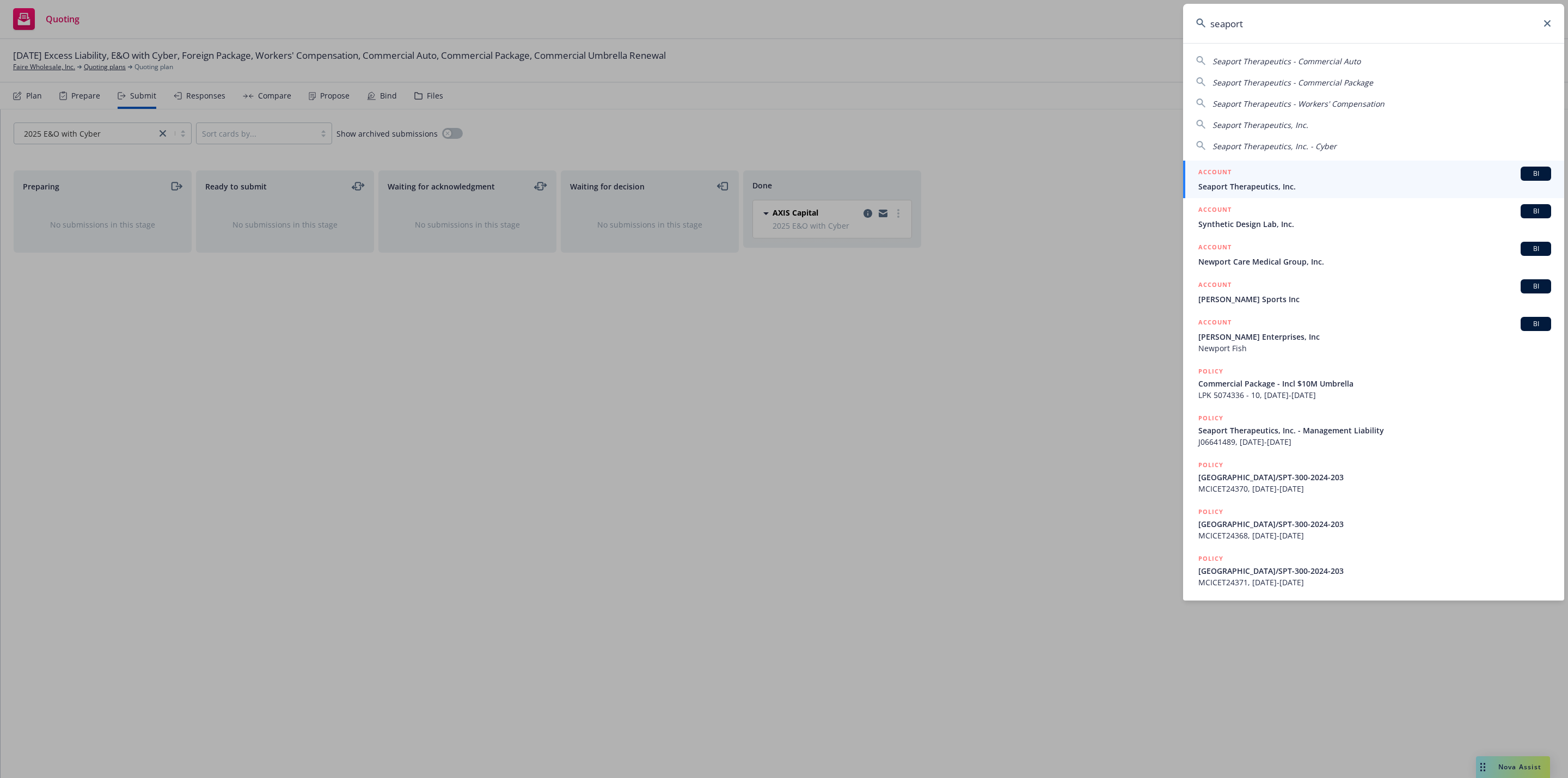
type input "seaport"
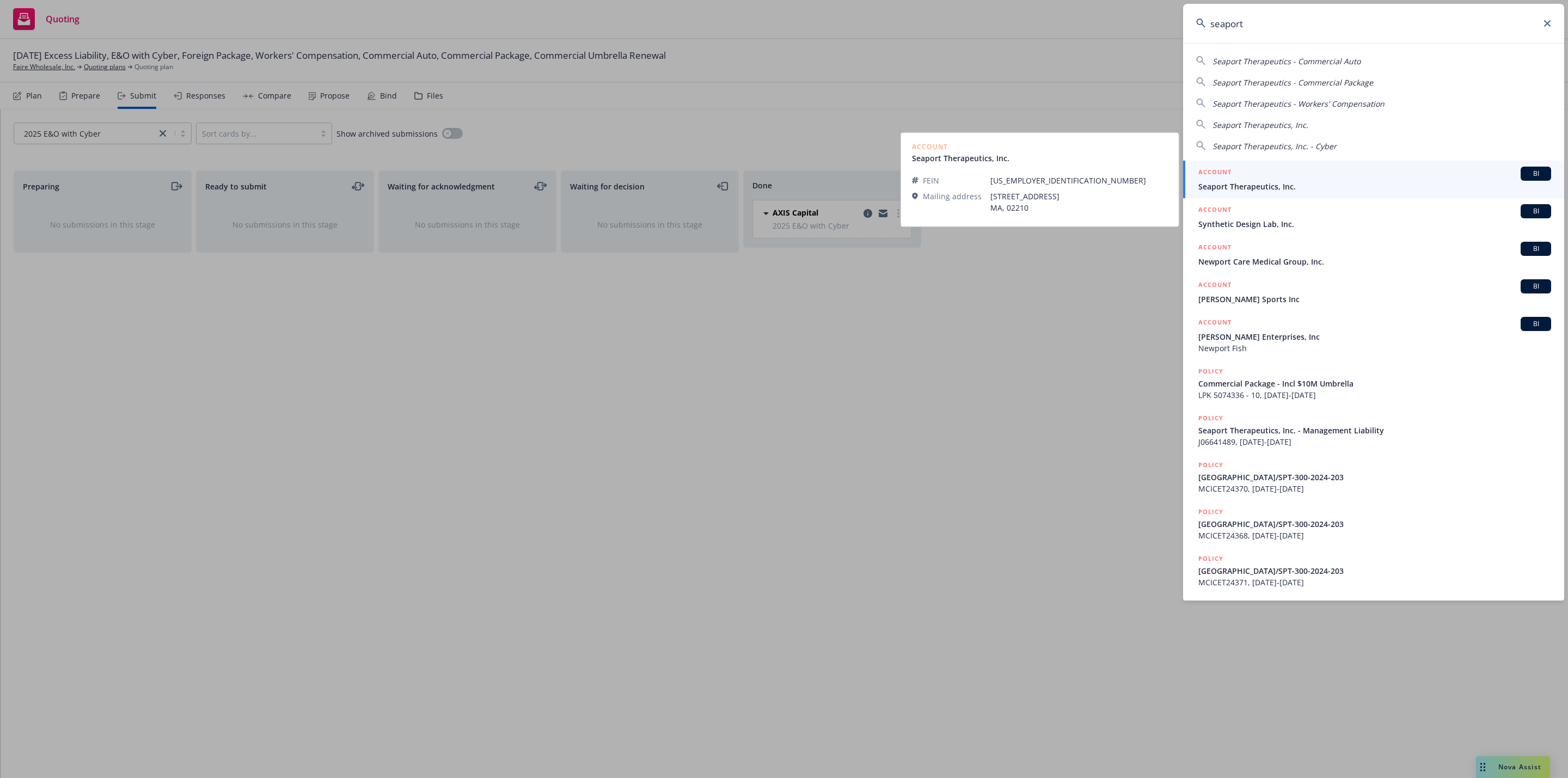
click at [1305, 175] on div "ACCOUNT BI" at bounding box center [1375, 174] width 353 height 14
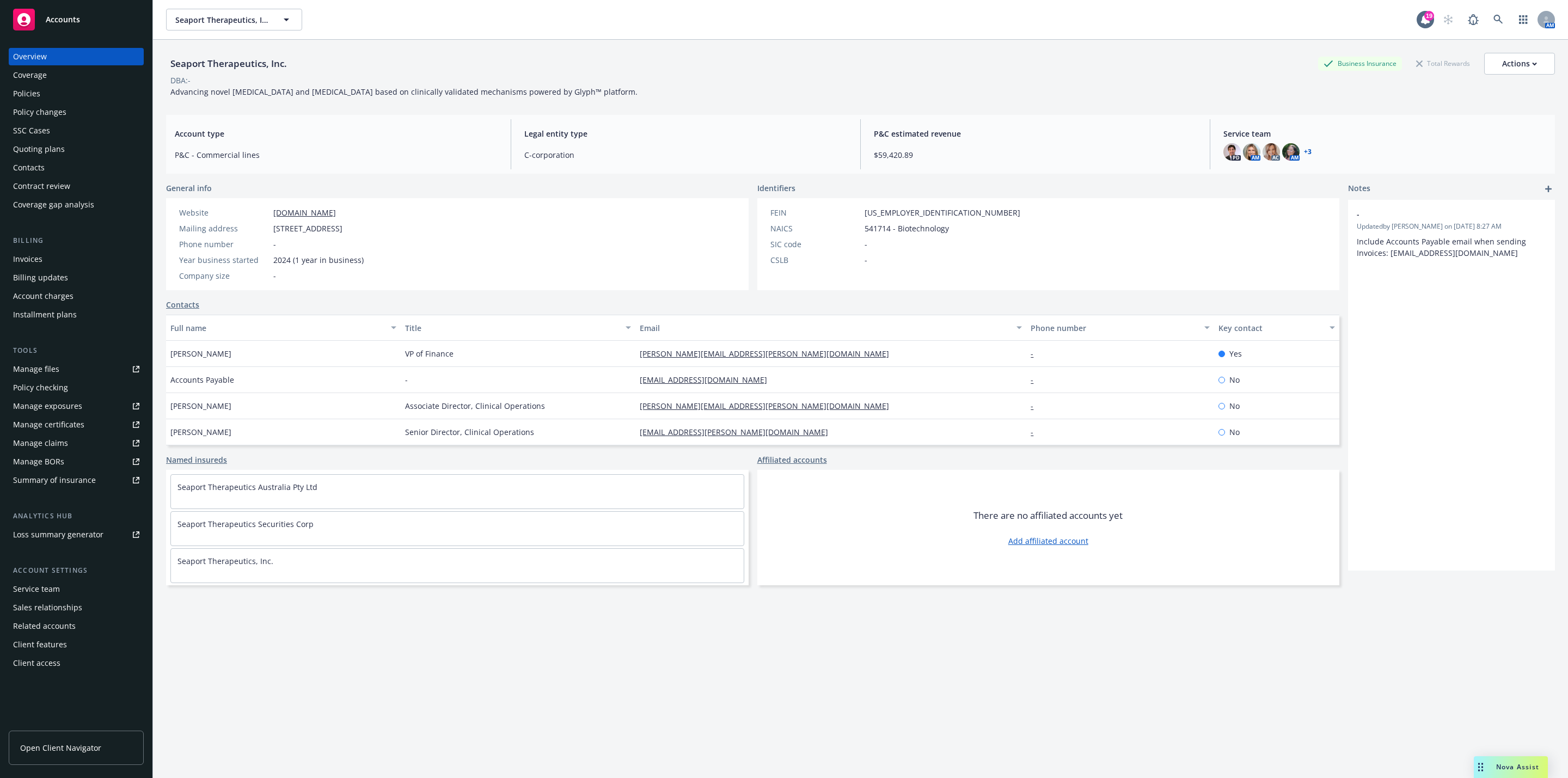
click at [46, 92] on div "Policies" at bounding box center [76, 94] width 126 height 17
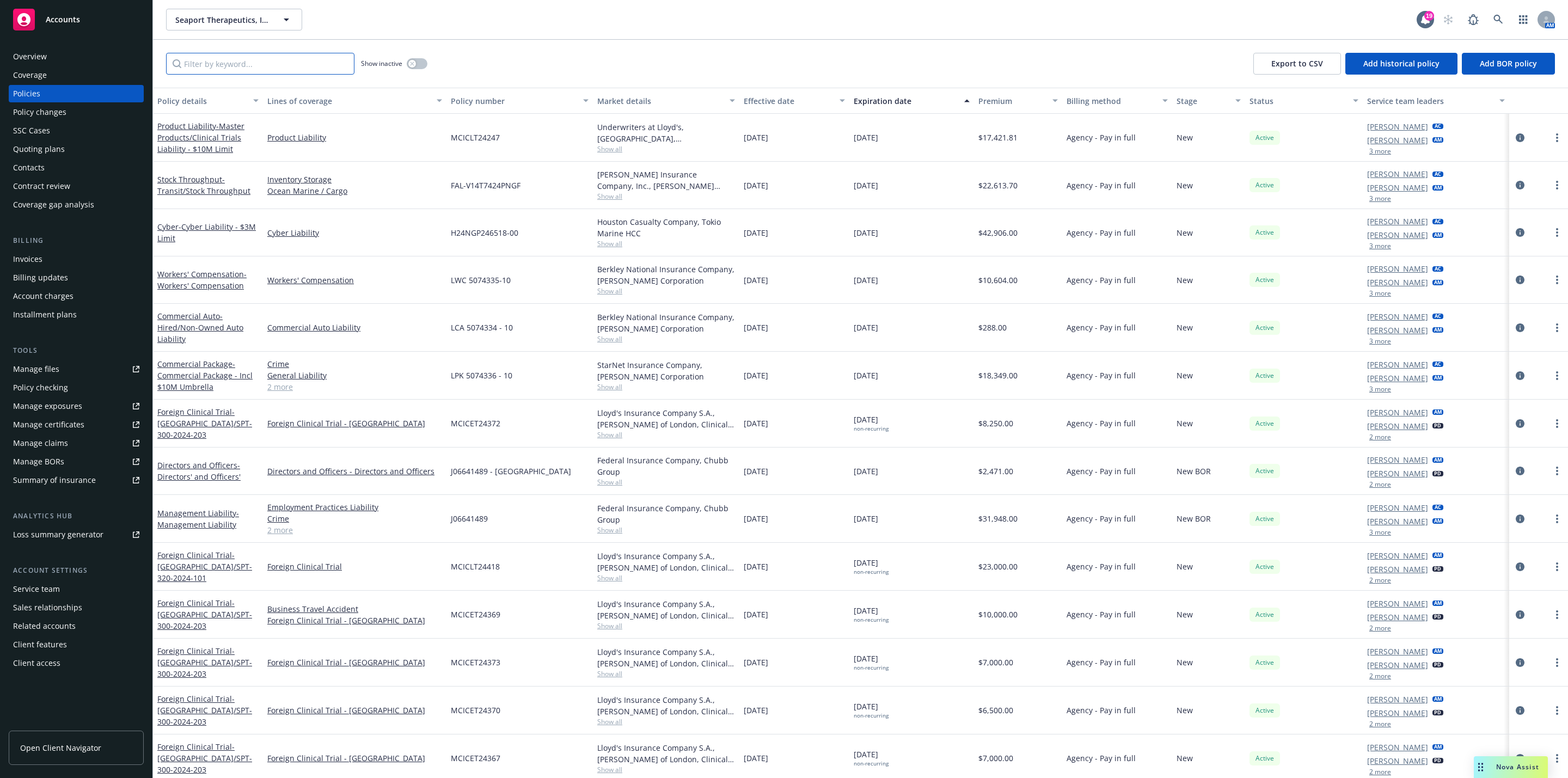
click at [227, 62] on input "Filter by keyword..." at bounding box center [260, 63] width 188 height 22
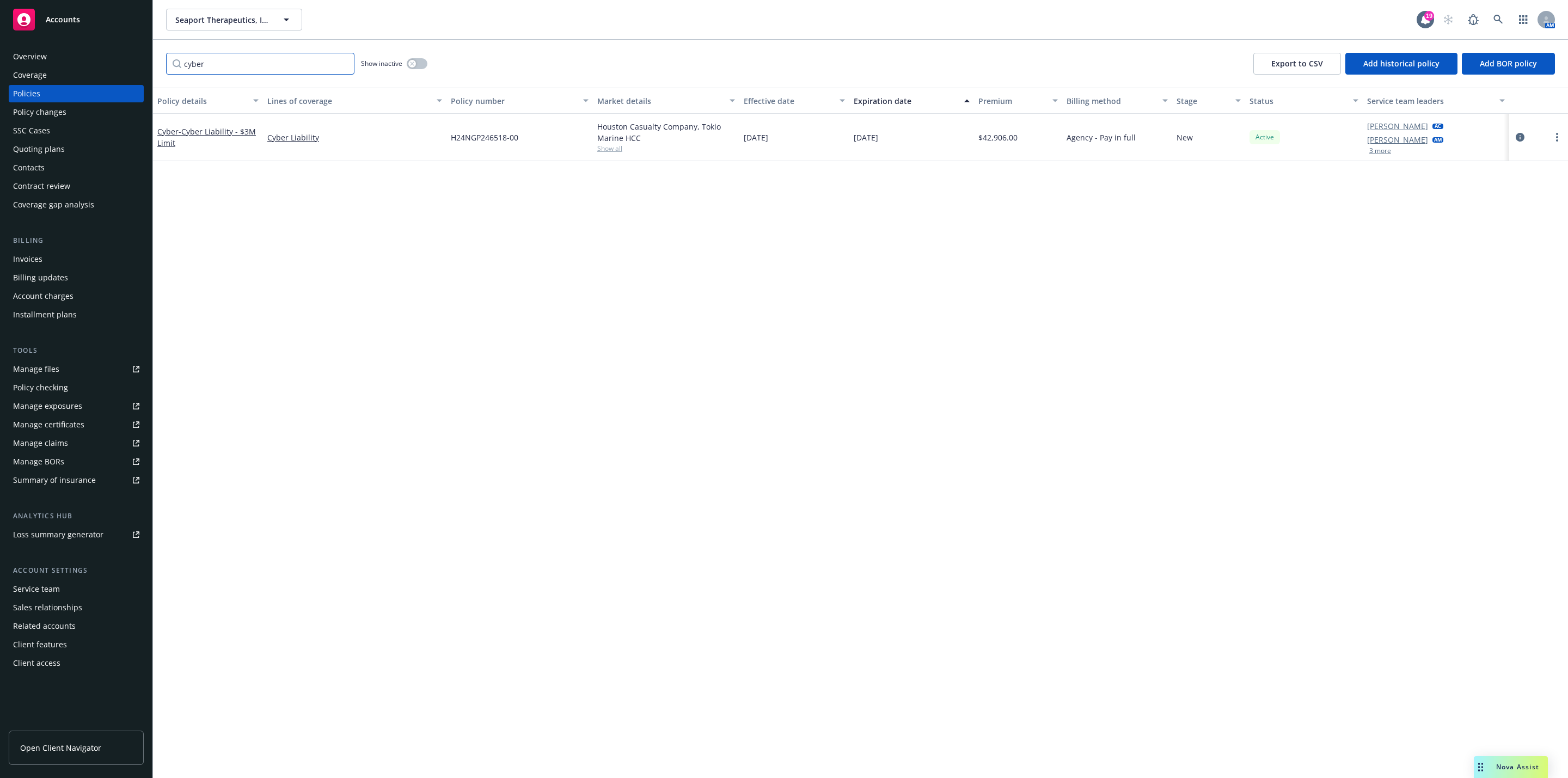
type input "cyber"
click at [413, 65] on icon "button" at bounding box center [412, 64] width 5 height 5
click at [408, 65] on button "button" at bounding box center [417, 64] width 21 height 11
click at [345, 63] on input "cyber" at bounding box center [260, 63] width 188 height 22
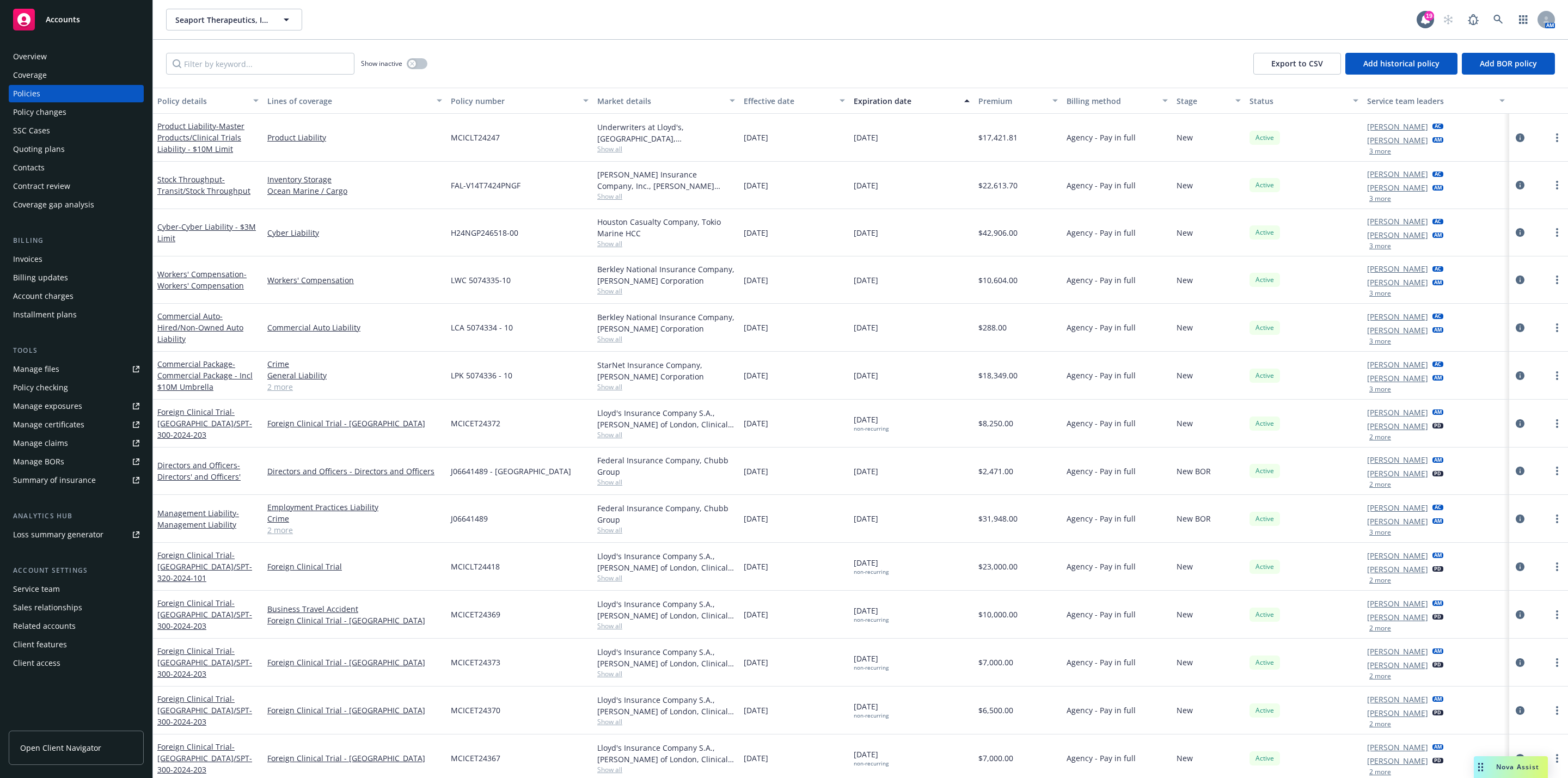
click at [43, 56] on div "Overview" at bounding box center [30, 57] width 34 height 17
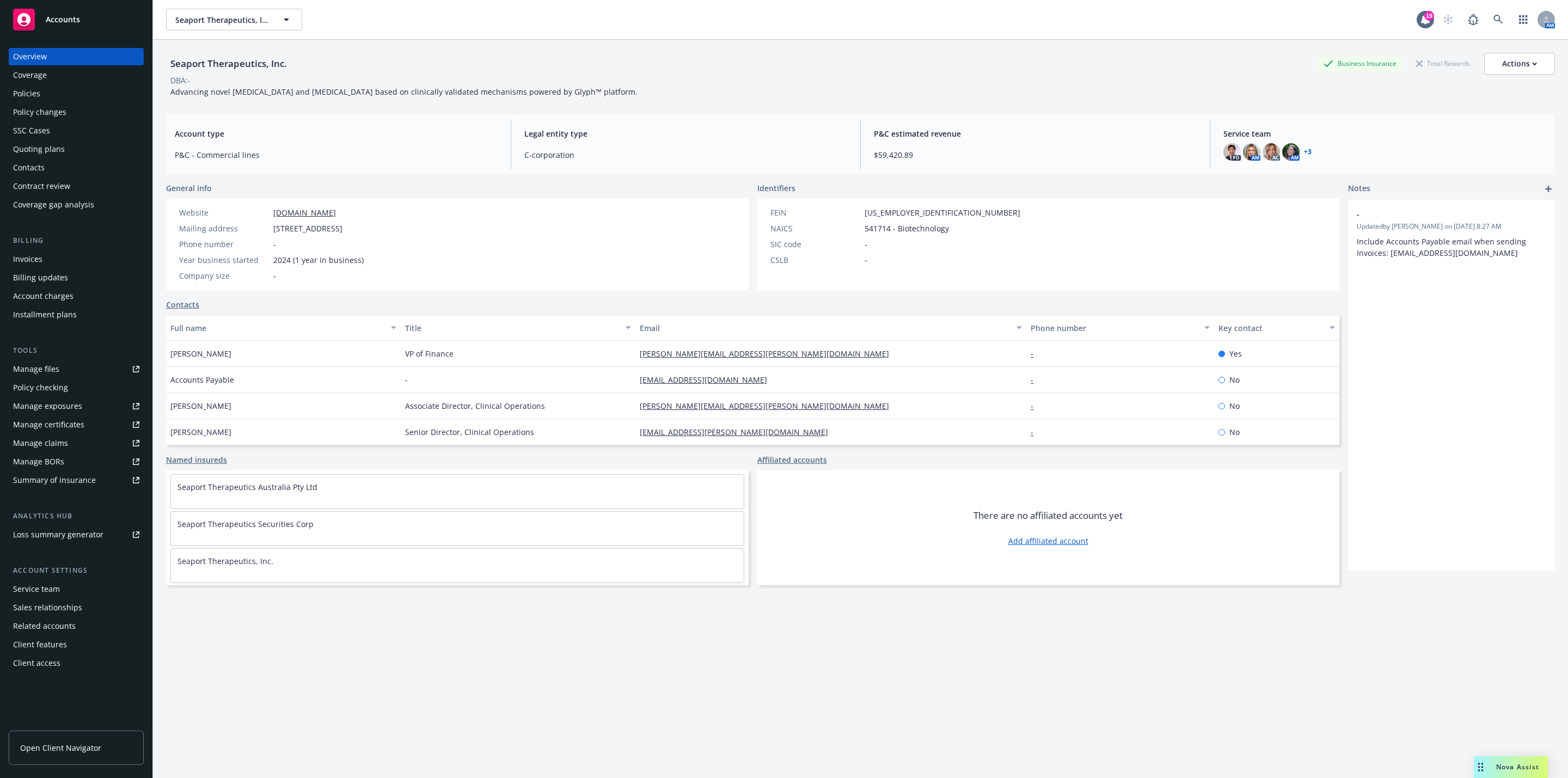
click at [35, 97] on div "Policies" at bounding box center [27, 94] width 27 height 17
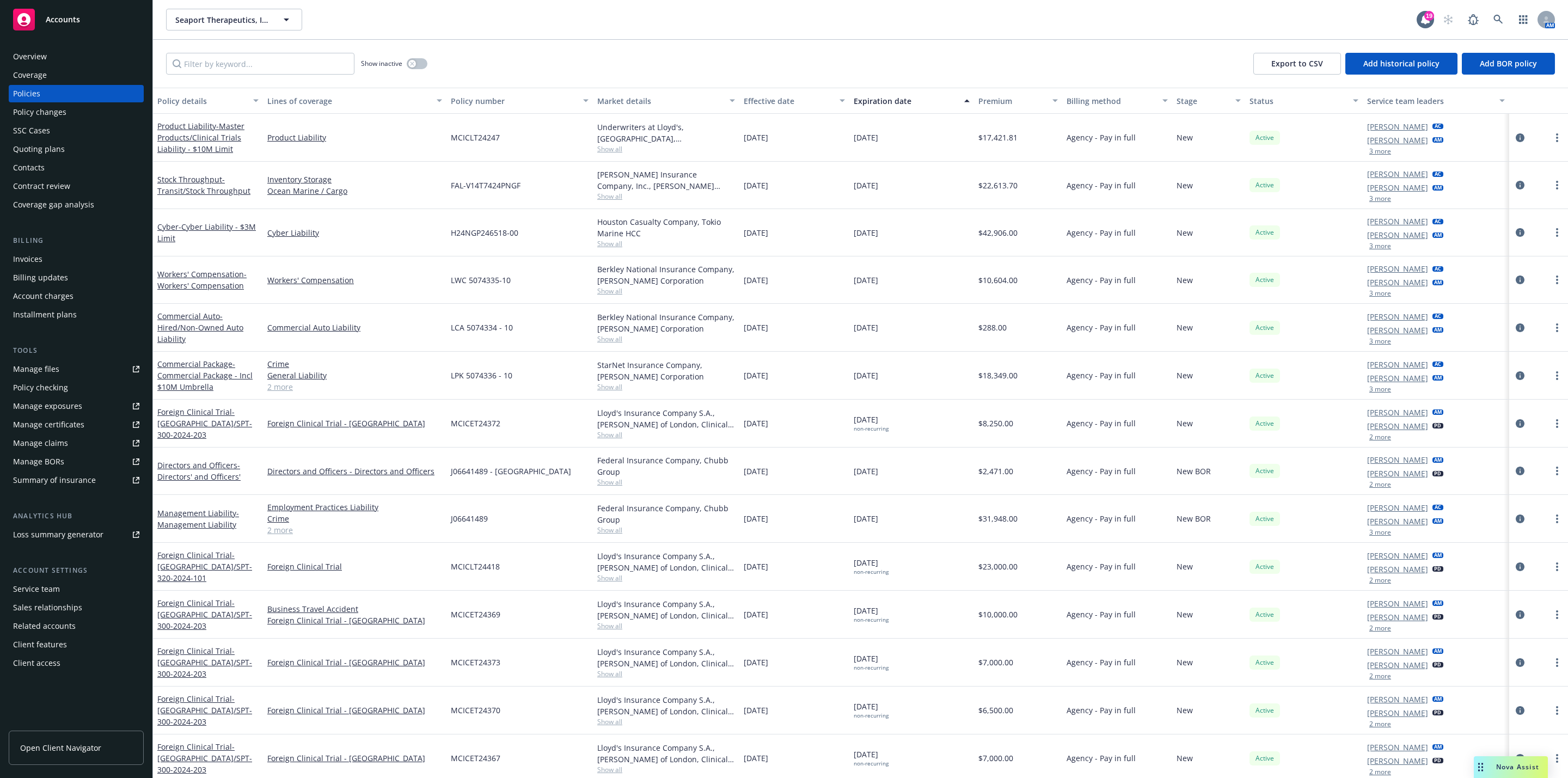
click at [47, 43] on div "Overview Coverage Policies Policy changes SSC Cases Quoting plans Contacts Cont…" at bounding box center [76, 406] width 152 height 743
click at [41, 59] on div "Overview" at bounding box center [30, 57] width 34 height 17
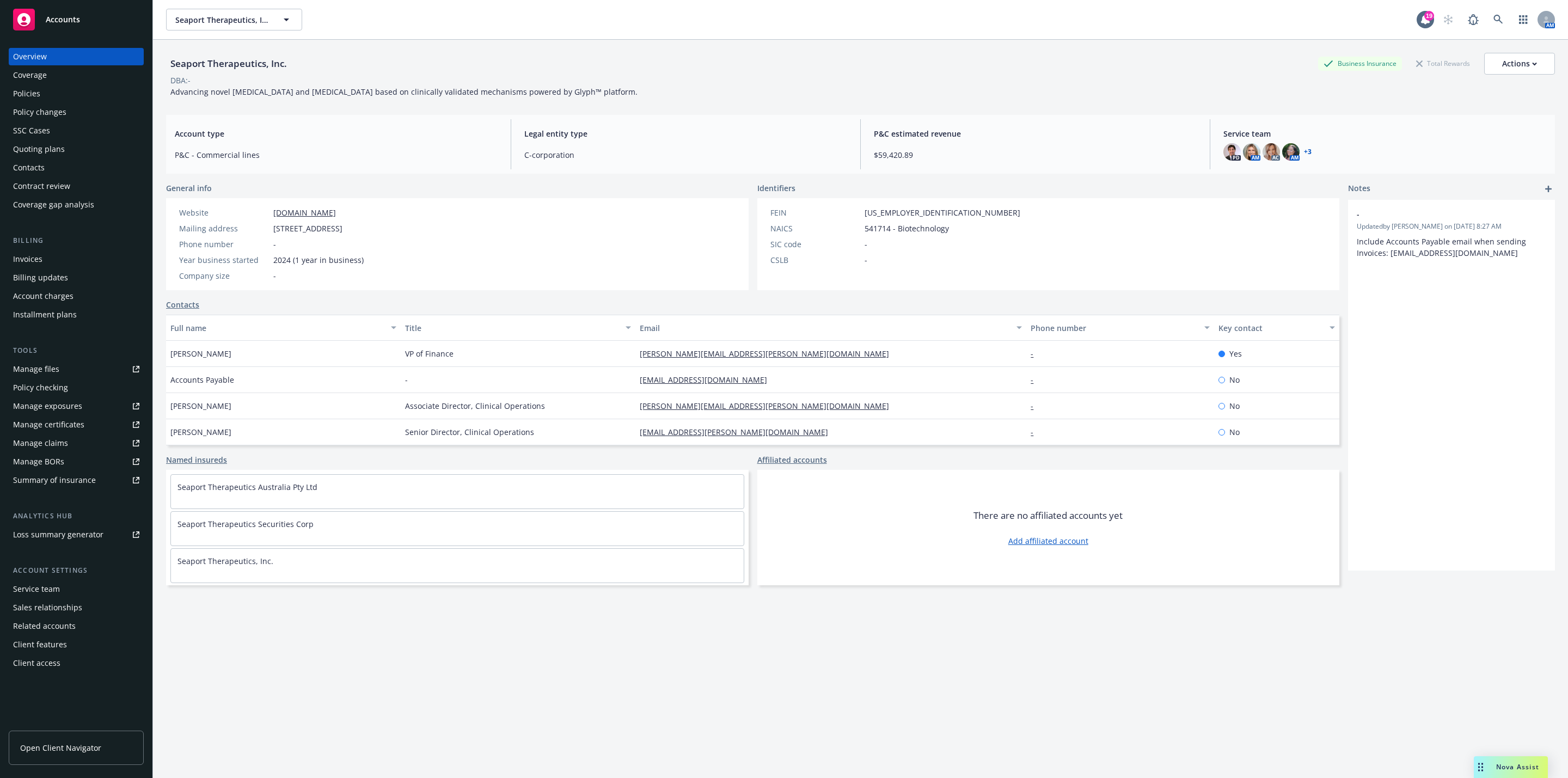
click at [75, 88] on div "Policies" at bounding box center [76, 94] width 126 height 17
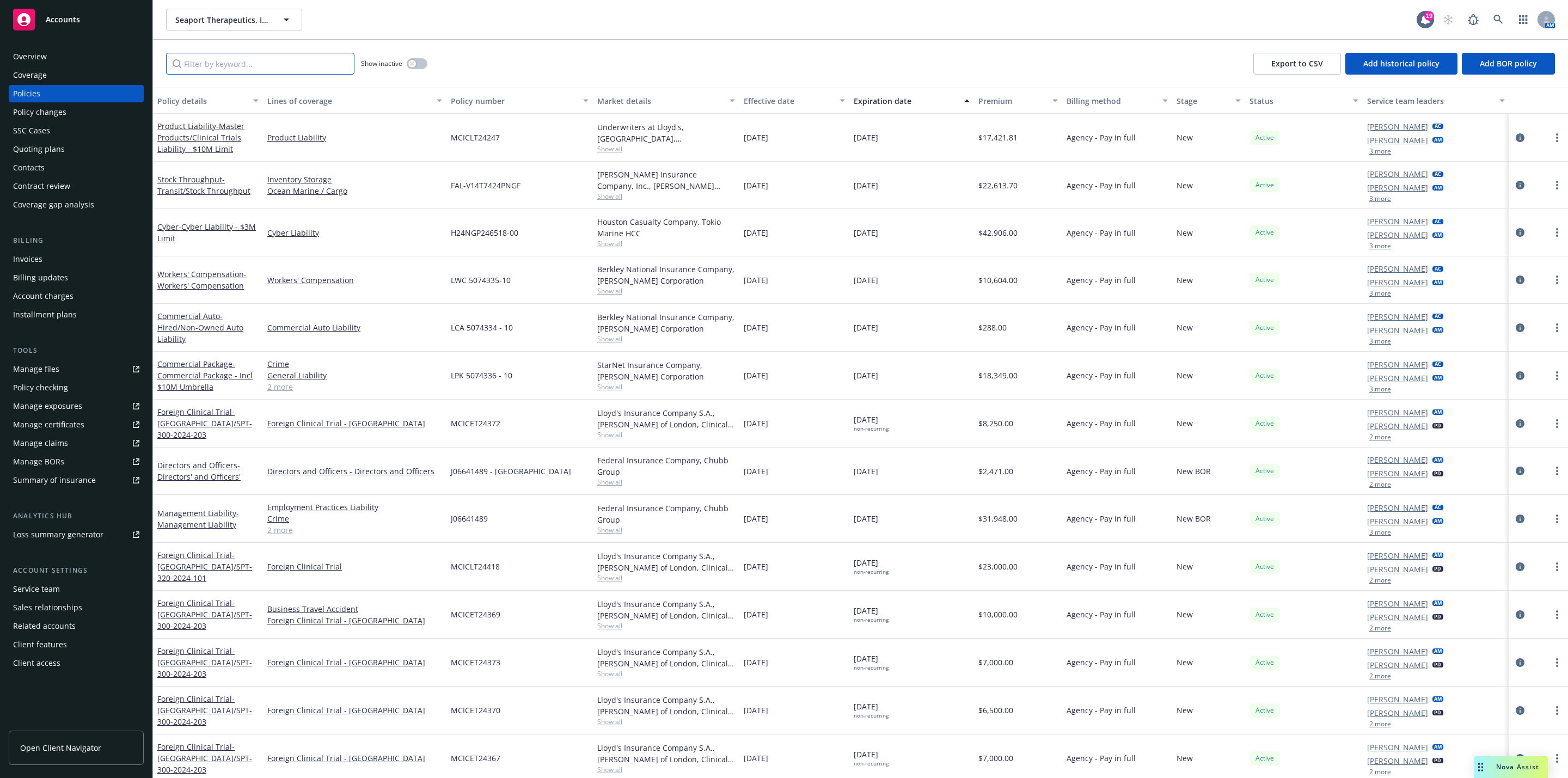
click at [216, 66] on input "Filter by keyword..." at bounding box center [260, 63] width 188 height 22
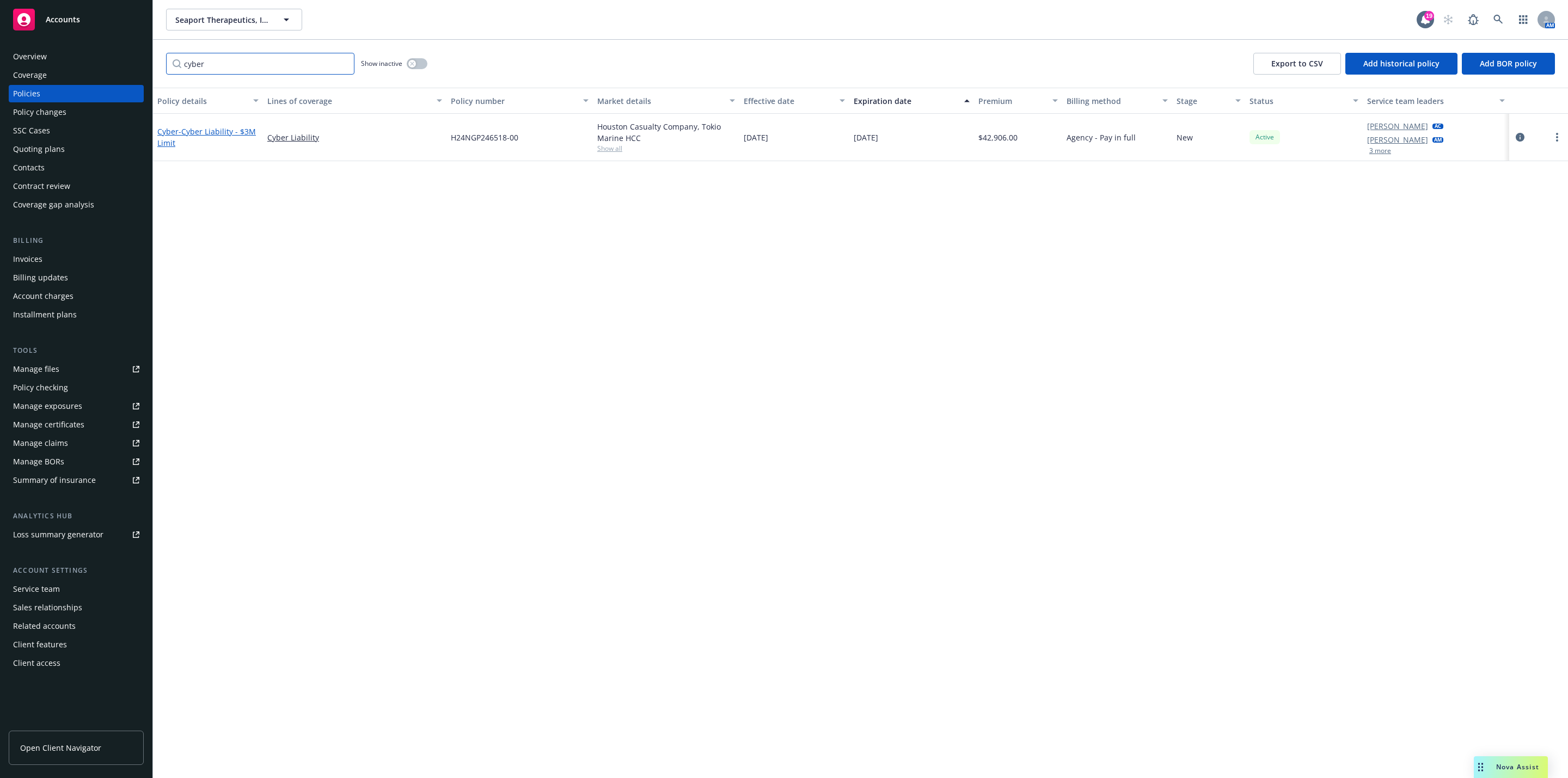
type input "cyber"
click at [198, 129] on span "- Cyber Liability - $3M Limit" at bounding box center [207, 137] width 98 height 22
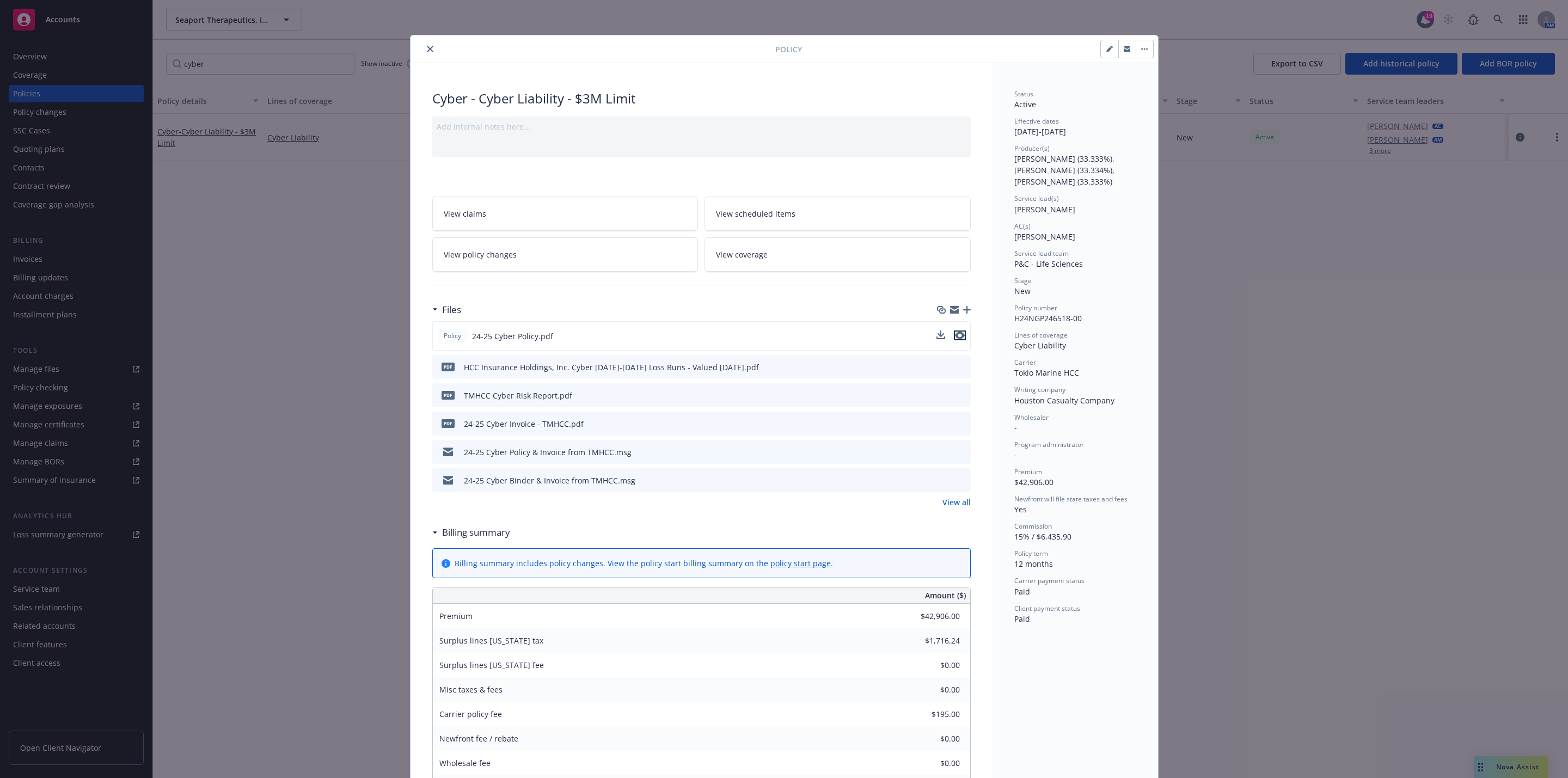
click at [954, 332] on button "preview file" at bounding box center [960, 335] width 12 height 10
click at [423, 56] on div "Policy" at bounding box center [784, 49] width 747 height 28
drag, startPoint x: 422, startPoint y: 47, endPoint x: 224, endPoint y: 76, distance: 200.1
click at [427, 47] on icon "close" at bounding box center [430, 49] width 7 height 7
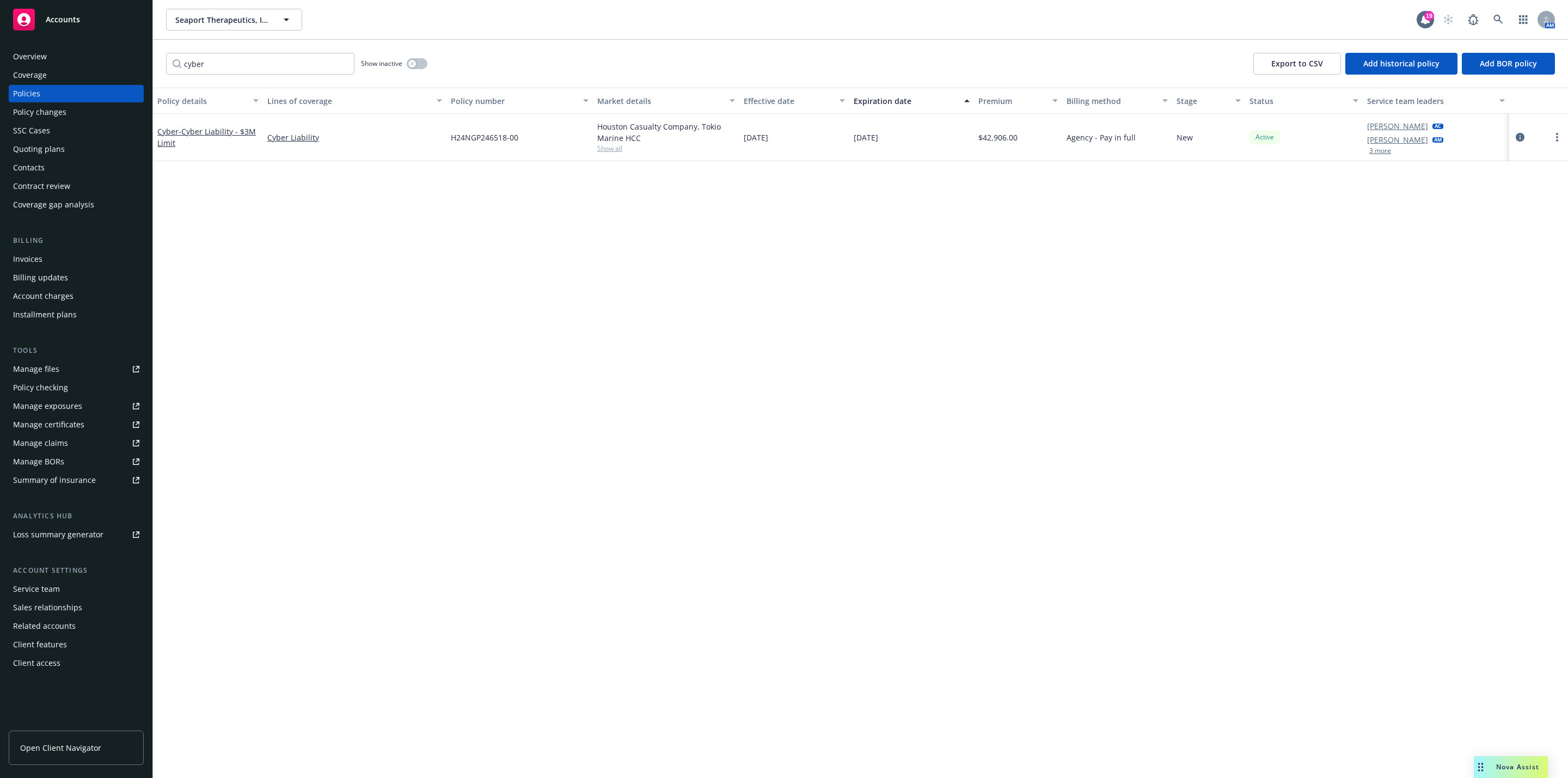
click at [68, 58] on div "Overview" at bounding box center [76, 57] width 126 height 17
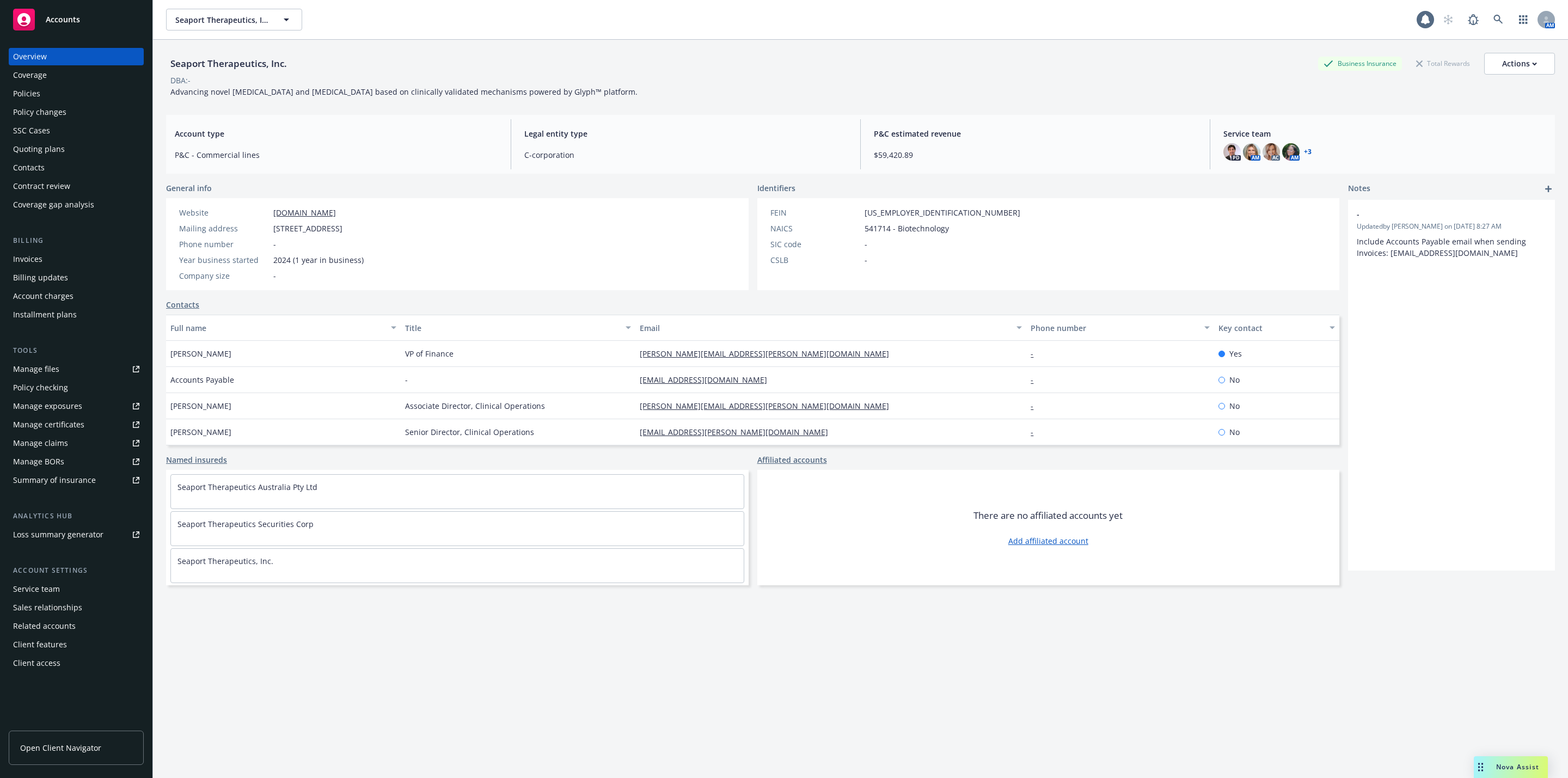
click at [314, 212] on link "seaporttx.com" at bounding box center [304, 213] width 62 height 11
click at [1483, 767] on div "Drag to move" at bounding box center [1480, 767] width 13 height 22
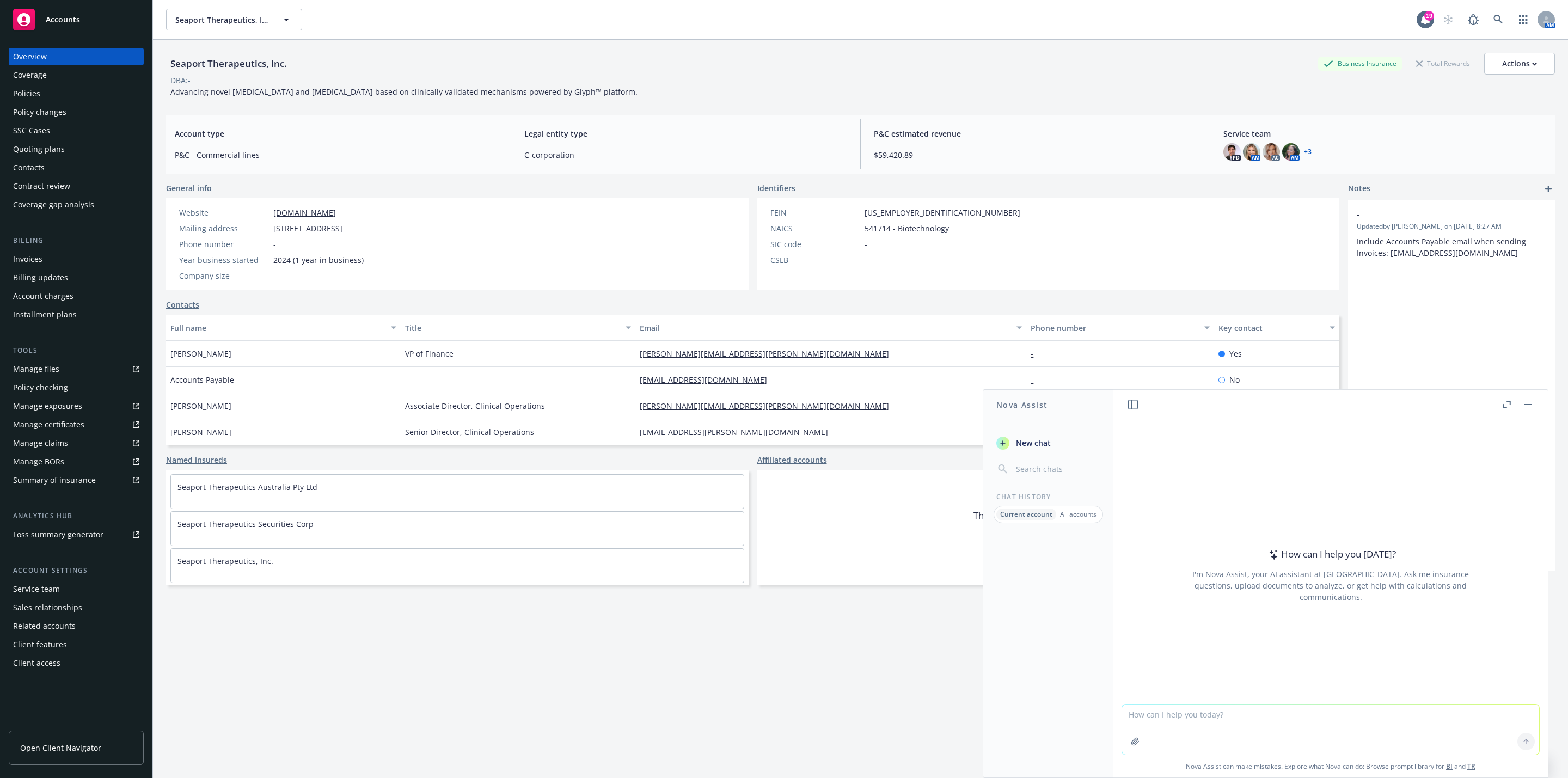
click at [1315, 737] on textarea at bounding box center [1330, 729] width 417 height 50
type textarea "what is seaport therapeutics 4 digit sic code"
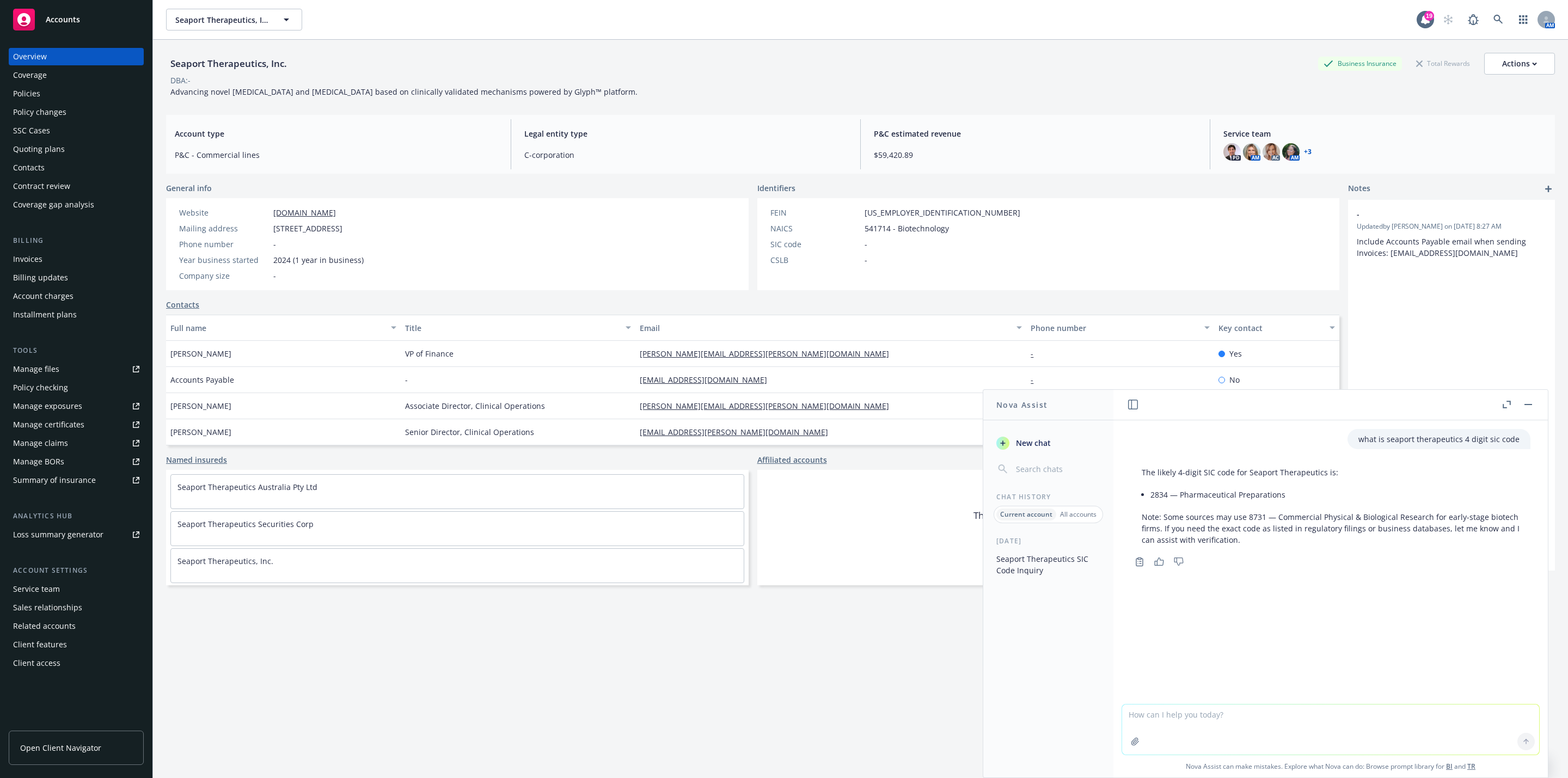
click at [1207, 673] on div "what is seaport therapeutics 4 digit sic code The likely 4-digit SIC code for S…" at bounding box center [1331, 562] width 435 height 284
click at [1186, 730] on textarea at bounding box center [1330, 729] width 417 height 50
type textarea "What sic codes should be used for Life Science companies"
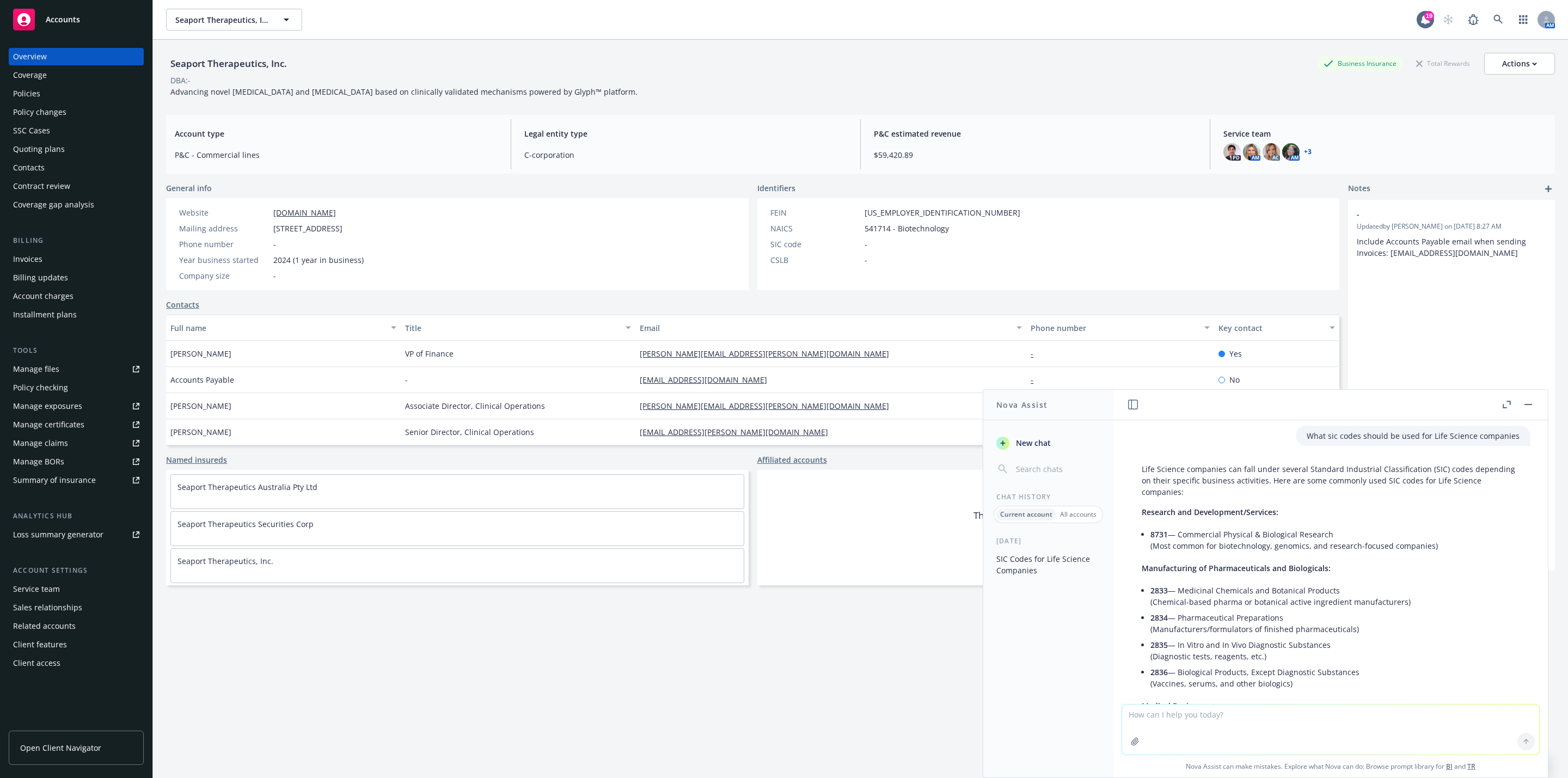
scroll to position [128, 0]
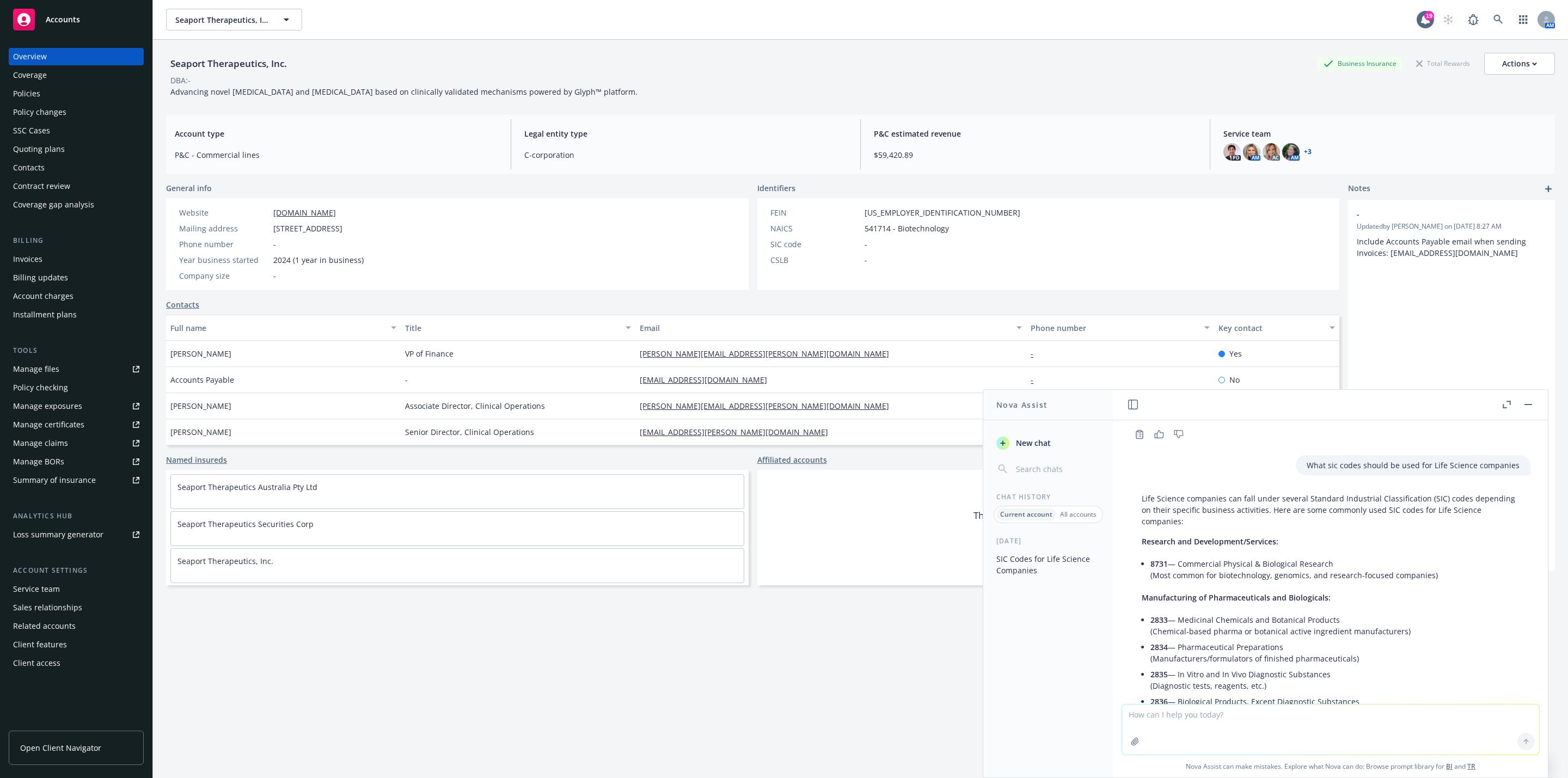
click at [93, 92] on div "Policies" at bounding box center [76, 94] width 126 height 17
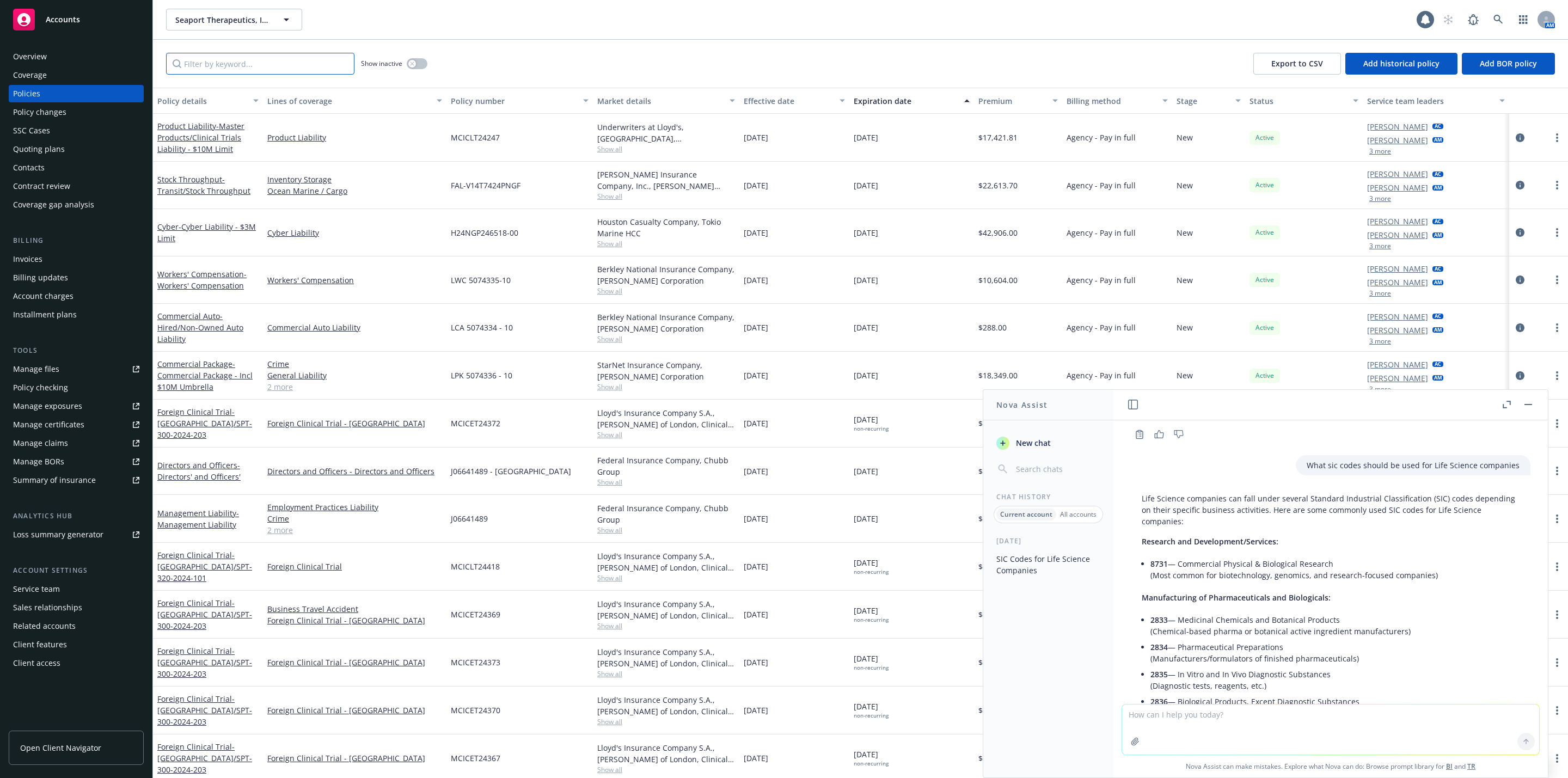
click at [284, 70] on input "Filter by keyword..." at bounding box center [260, 63] width 188 height 22
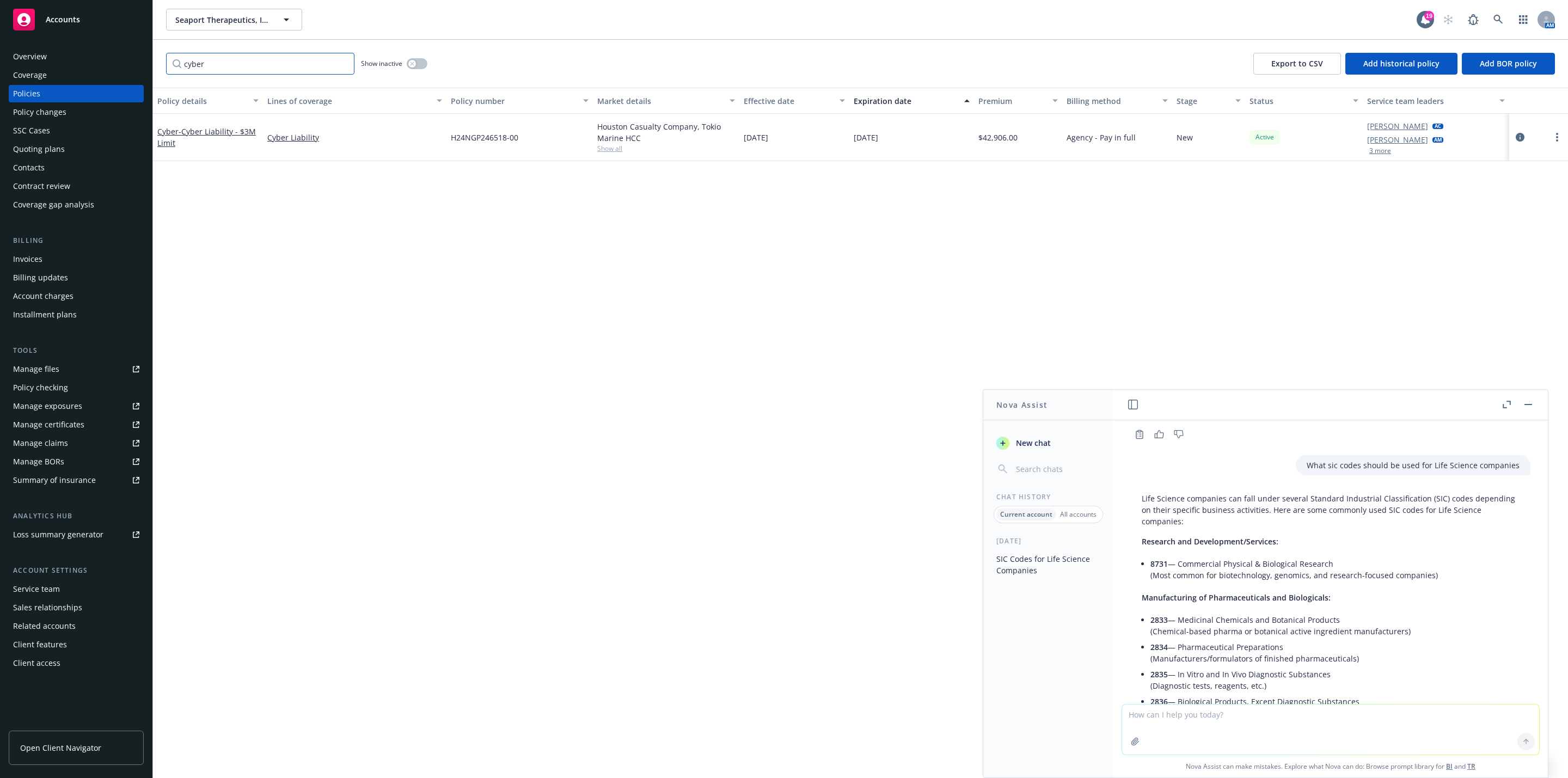
type input "cyber"
click at [1530, 402] on button "button" at bounding box center [1528, 405] width 13 height 13
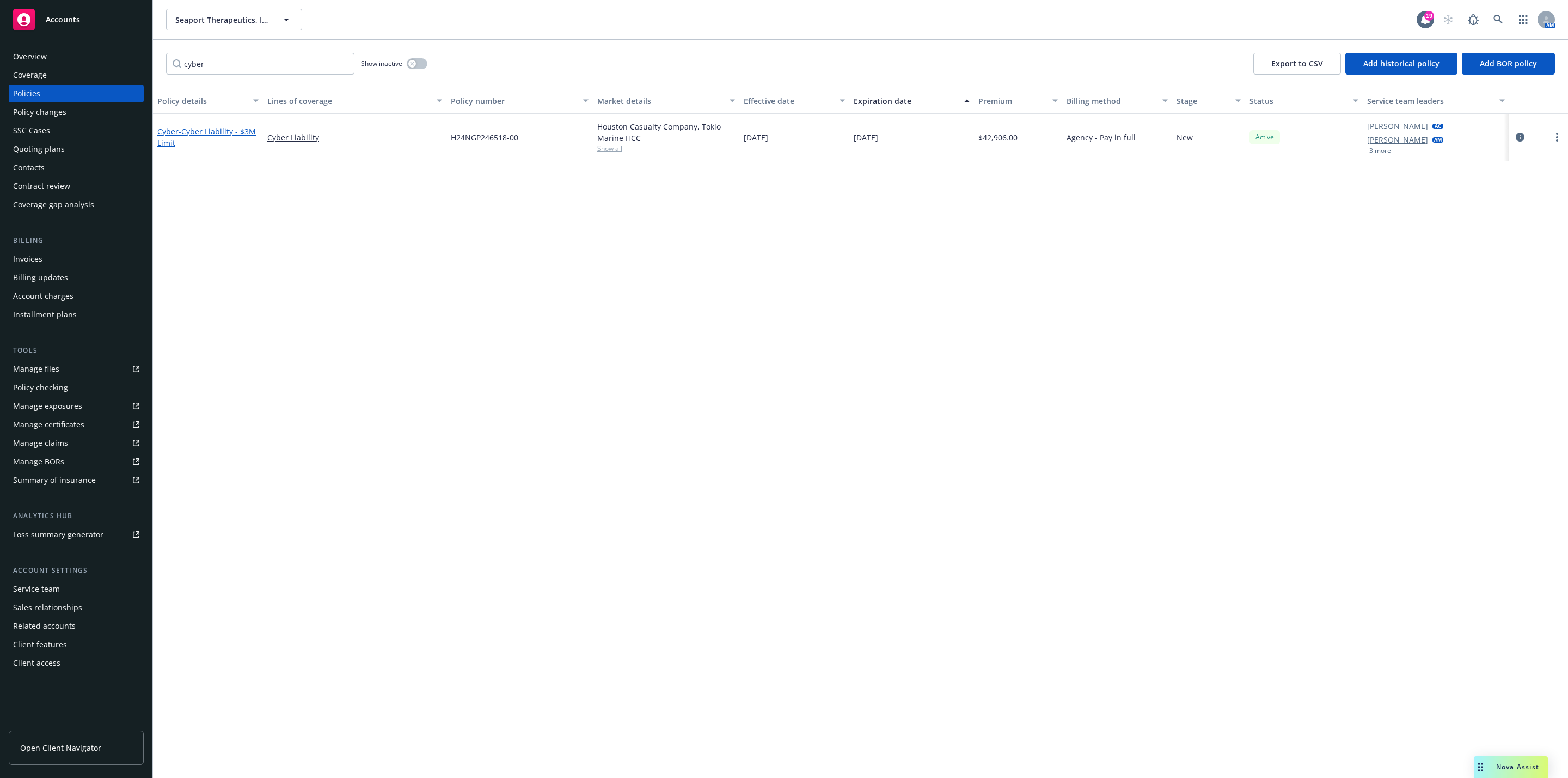
click at [209, 134] on span "- Cyber Liability - $3M Limit" at bounding box center [207, 137] width 98 height 22
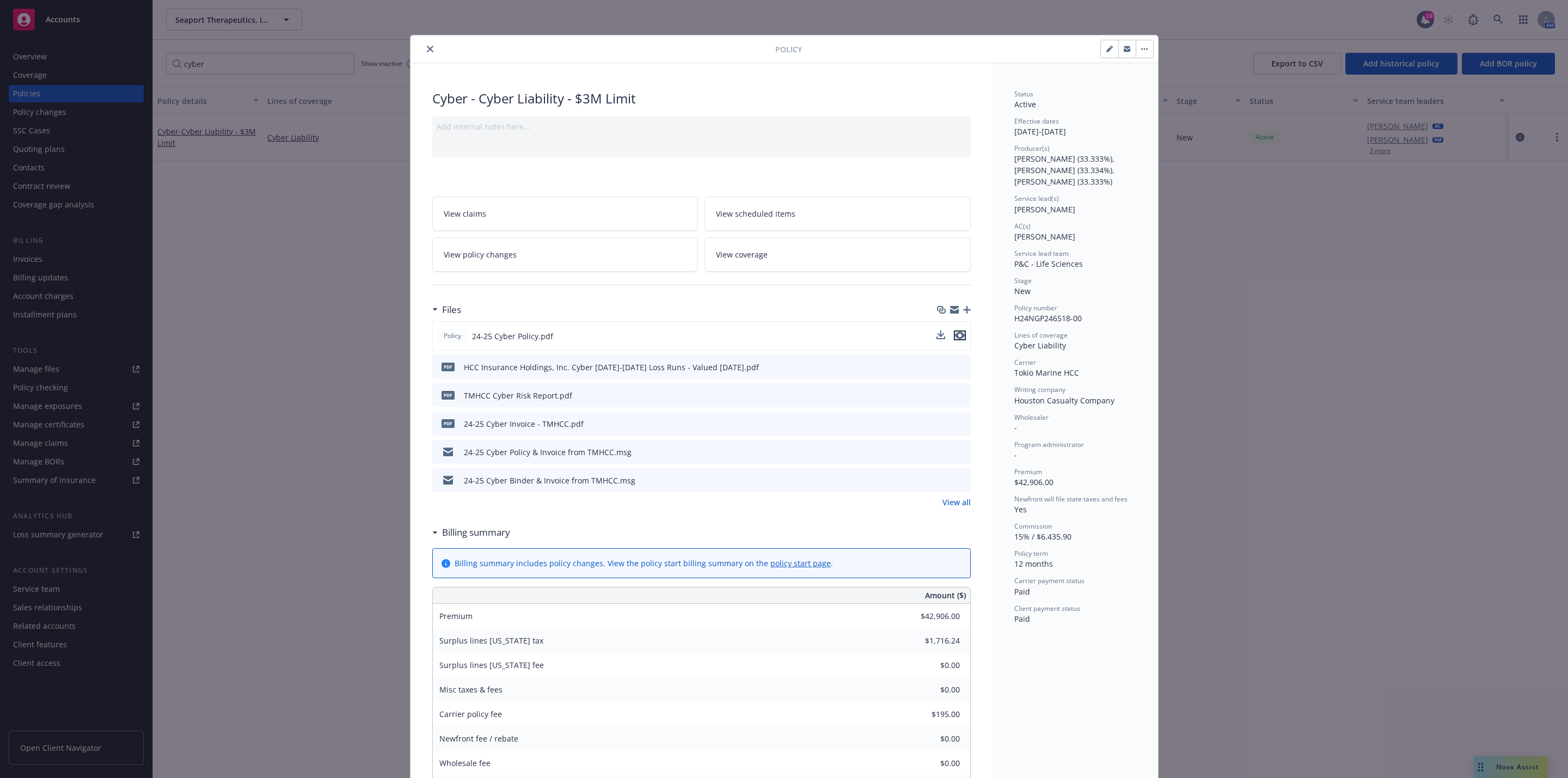
click at [954, 338] on icon "preview file" at bounding box center [959, 335] width 10 height 7
click at [954, 337] on icon "preview file" at bounding box center [959, 335] width 10 height 7
